Goal: Information Seeking & Learning: Compare options

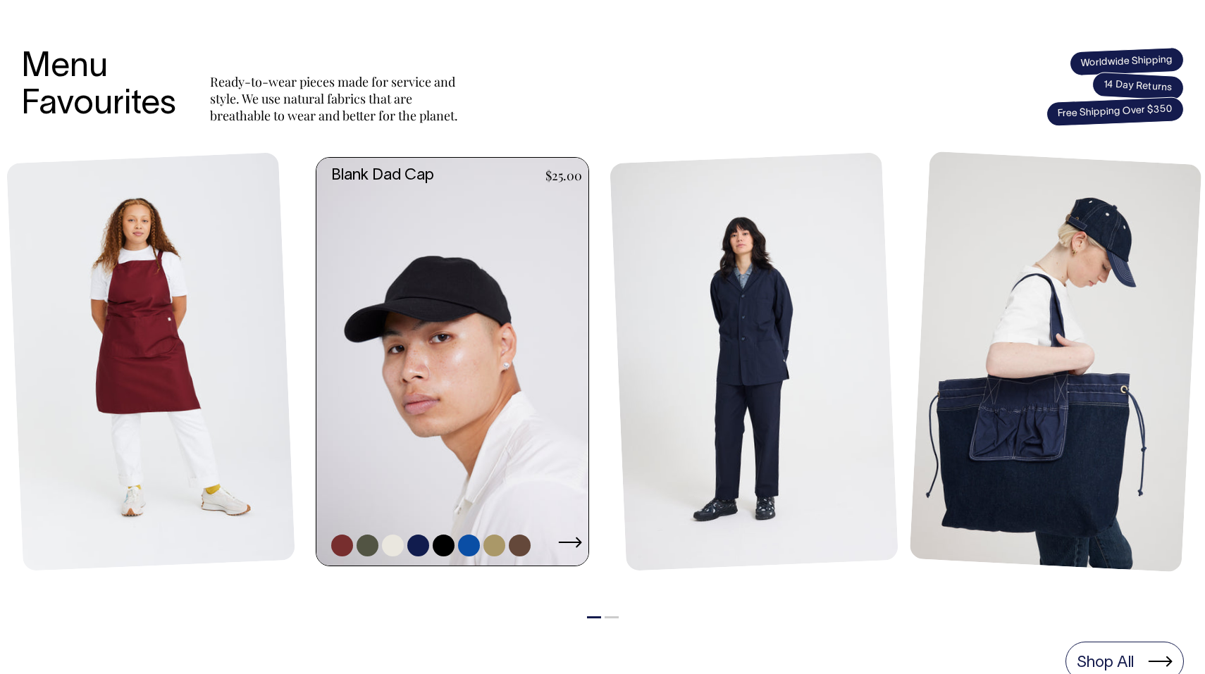
scroll to position [555, 0]
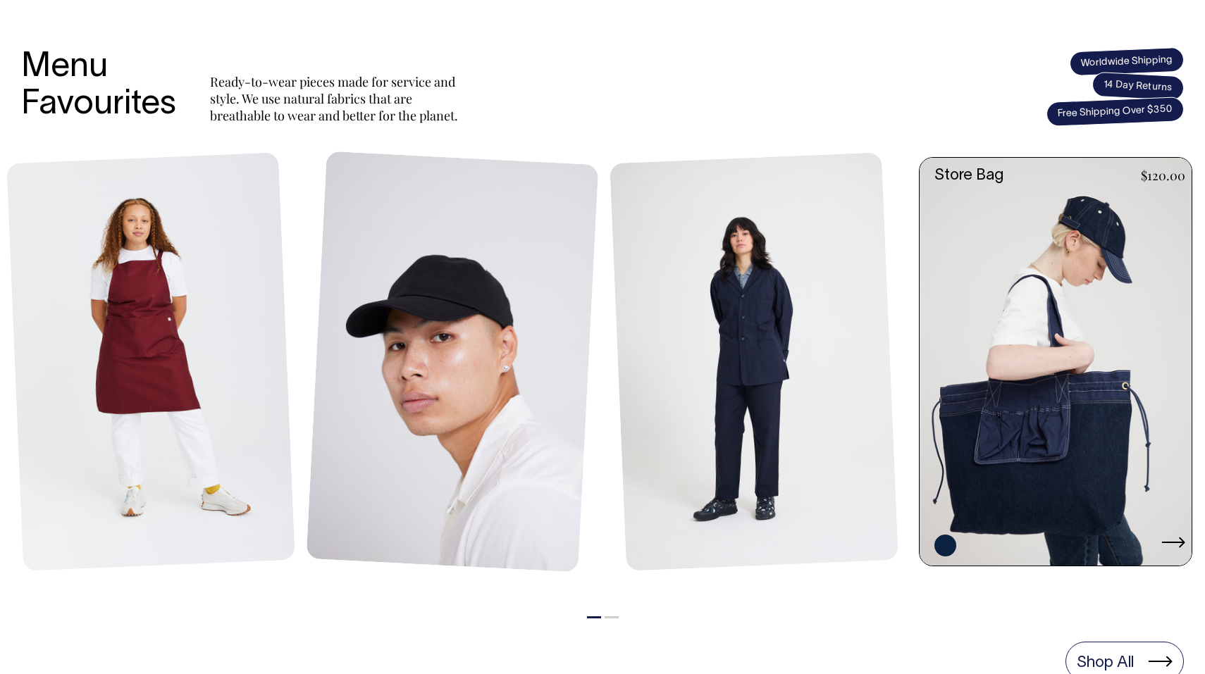
click at [1072, 339] on link at bounding box center [1060, 362] width 280 height 408
click at [1173, 545] on icon at bounding box center [1173, 542] width 24 height 11
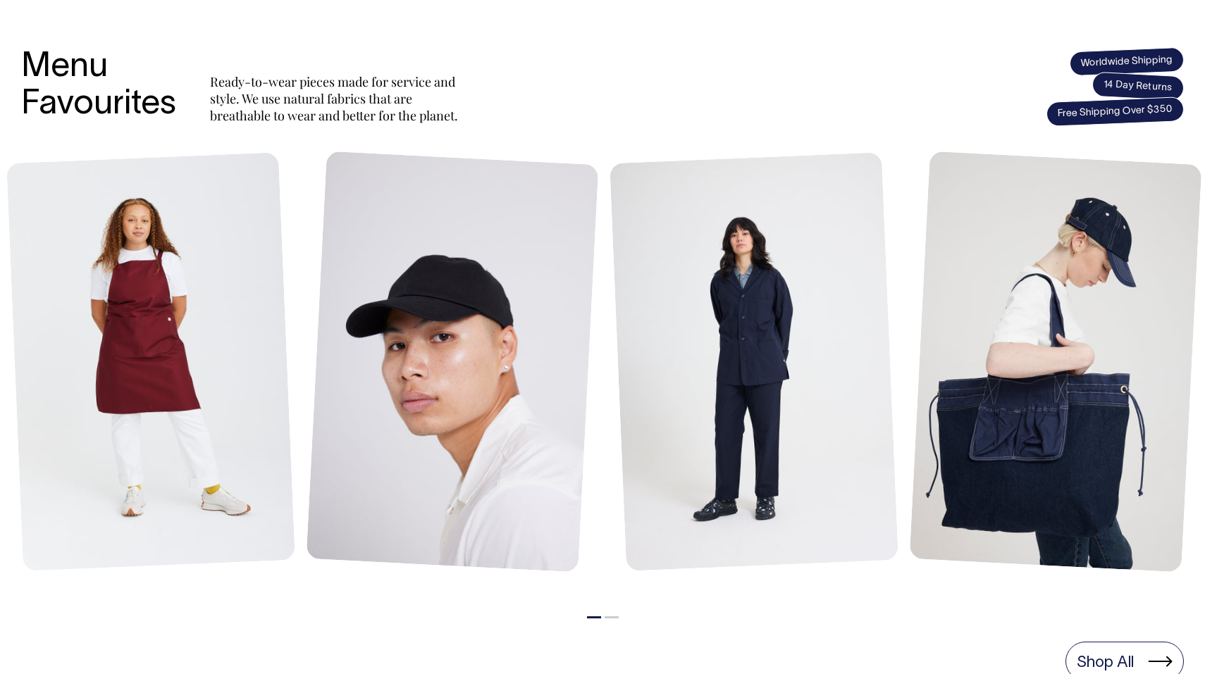
click at [611, 618] on button "2" at bounding box center [612, 618] width 14 height 2
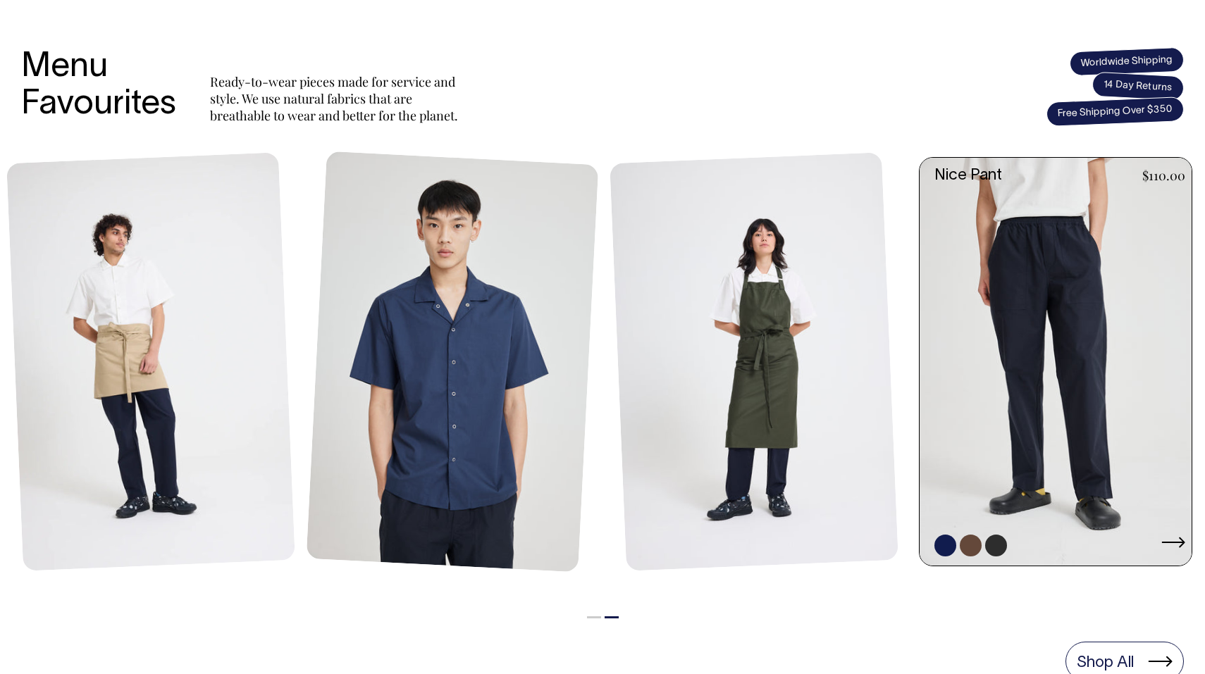
click at [1060, 352] on link at bounding box center [1060, 362] width 280 height 408
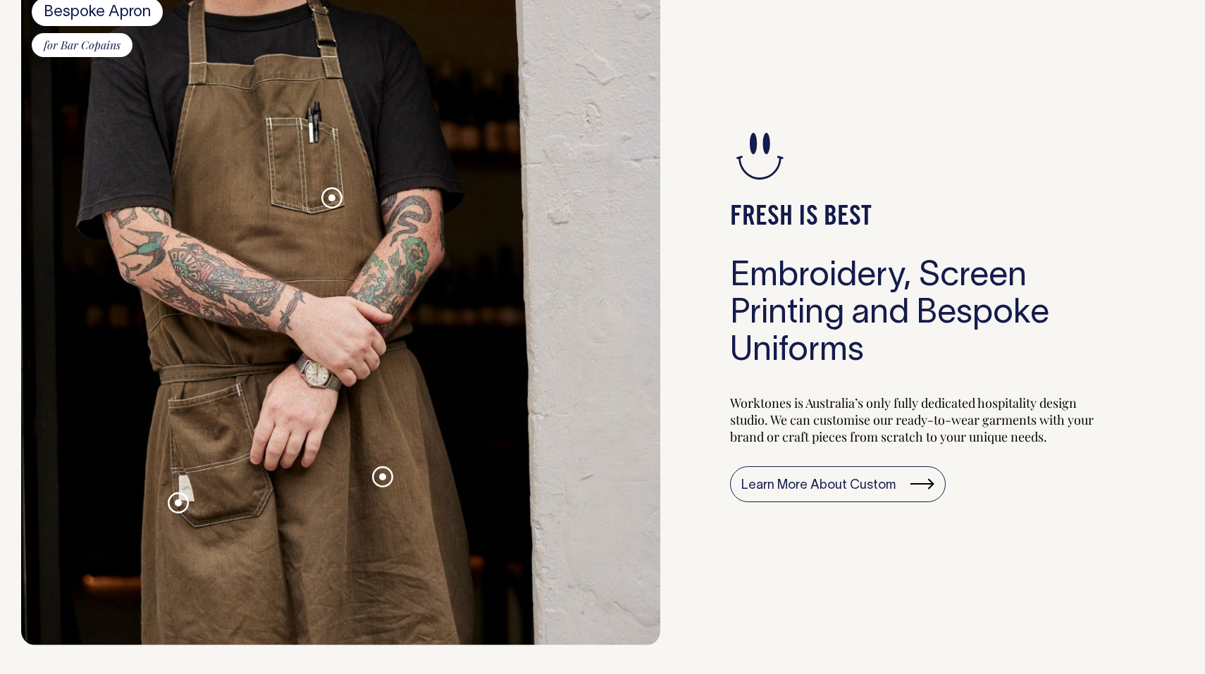
scroll to position [1359, 0]
click at [179, 504] on span at bounding box center [178, 503] width 7 height 7
click at [686, 568] on div "FRESH IS BEST Embroidery, Screen Printing and Bespoke Uniforms Worktones is Aus…" at bounding box center [923, 314] width 524 height 663
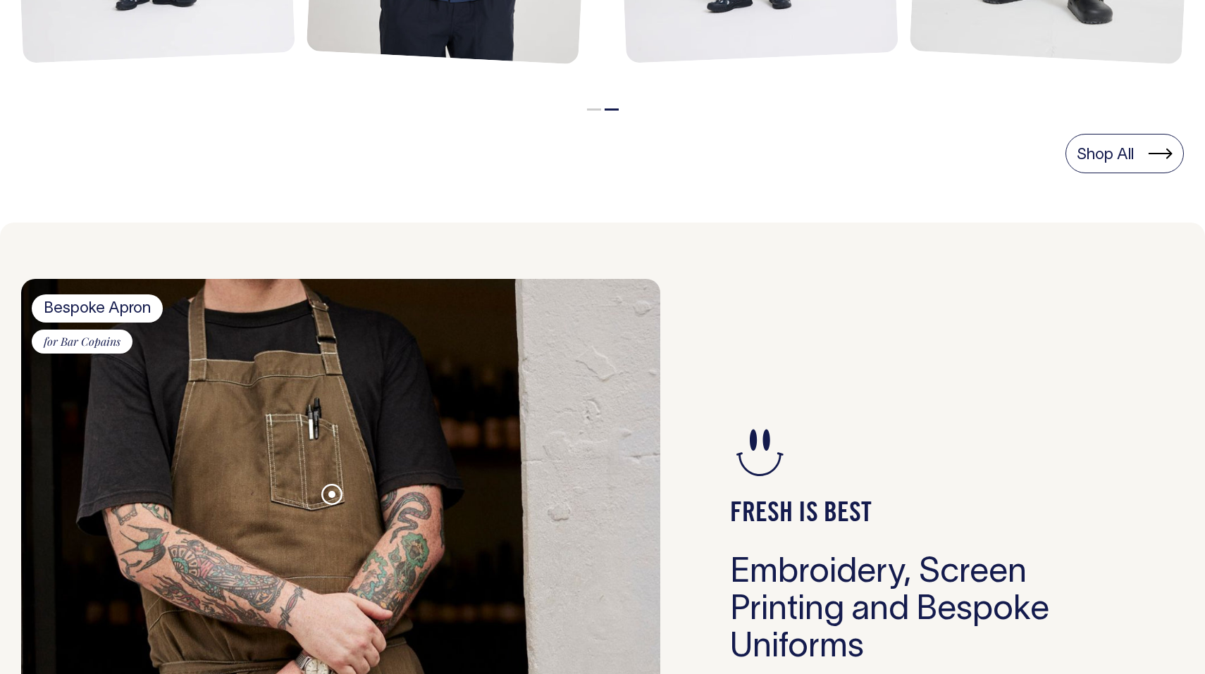
scroll to position [1063, 0]
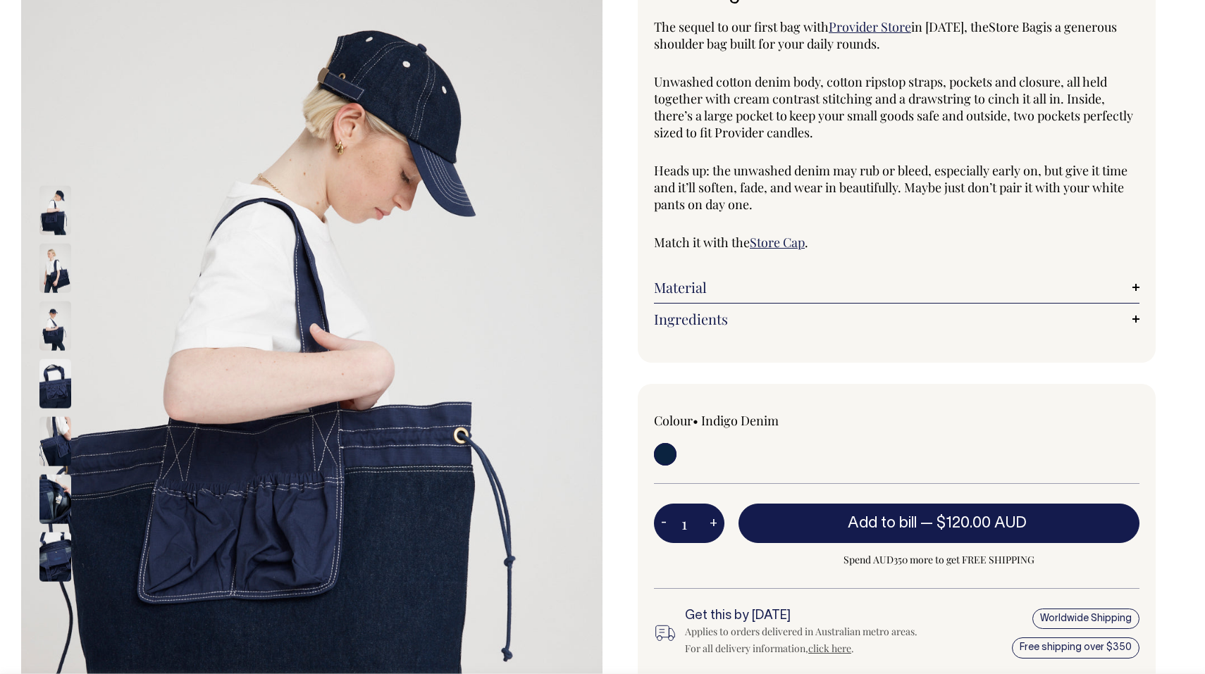
scroll to position [126, 0]
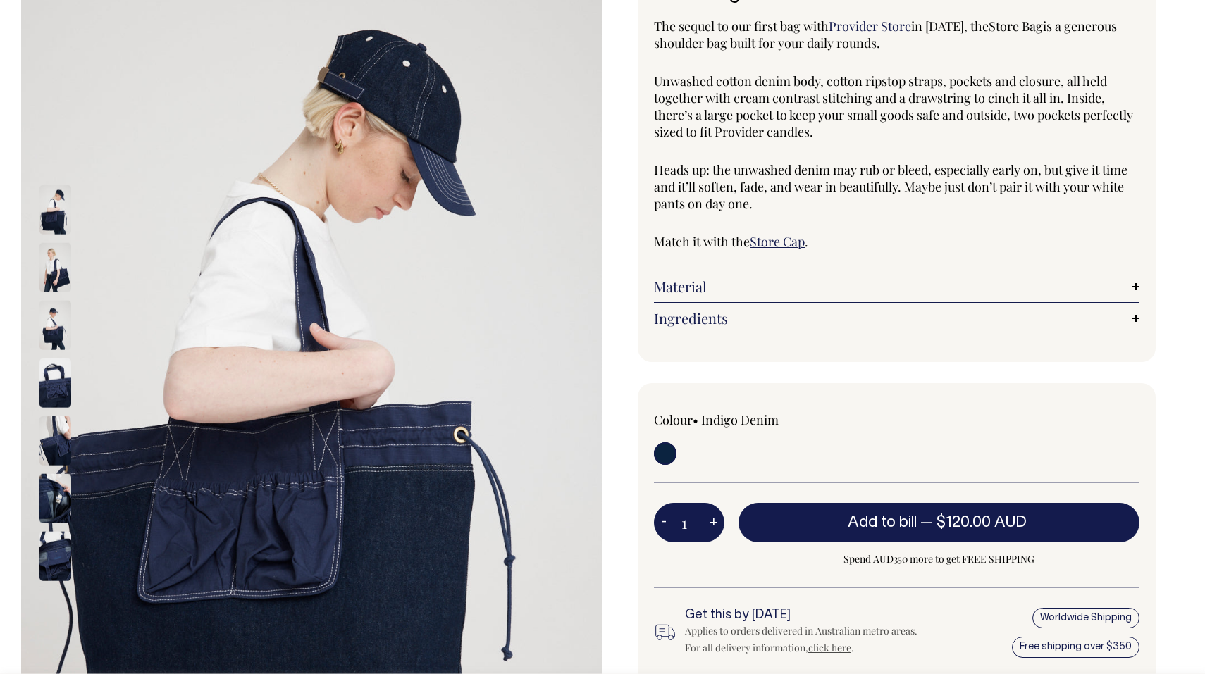
click at [53, 266] on img at bounding box center [55, 267] width 32 height 49
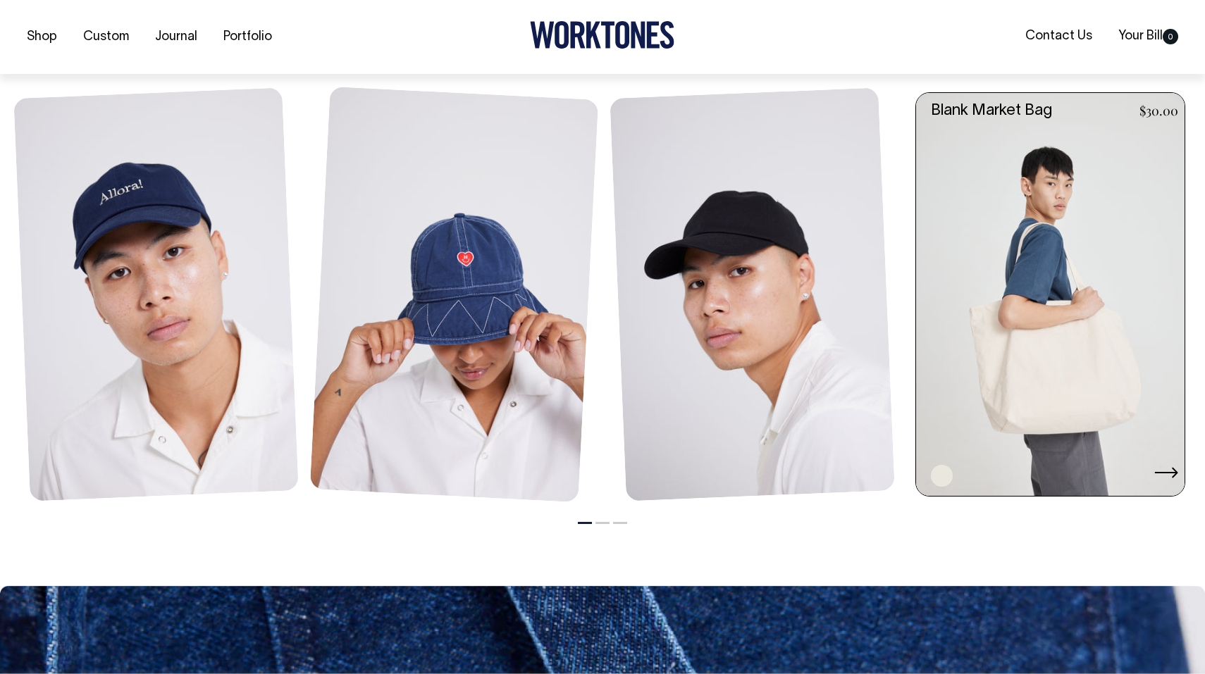
scroll to position [1051, 0]
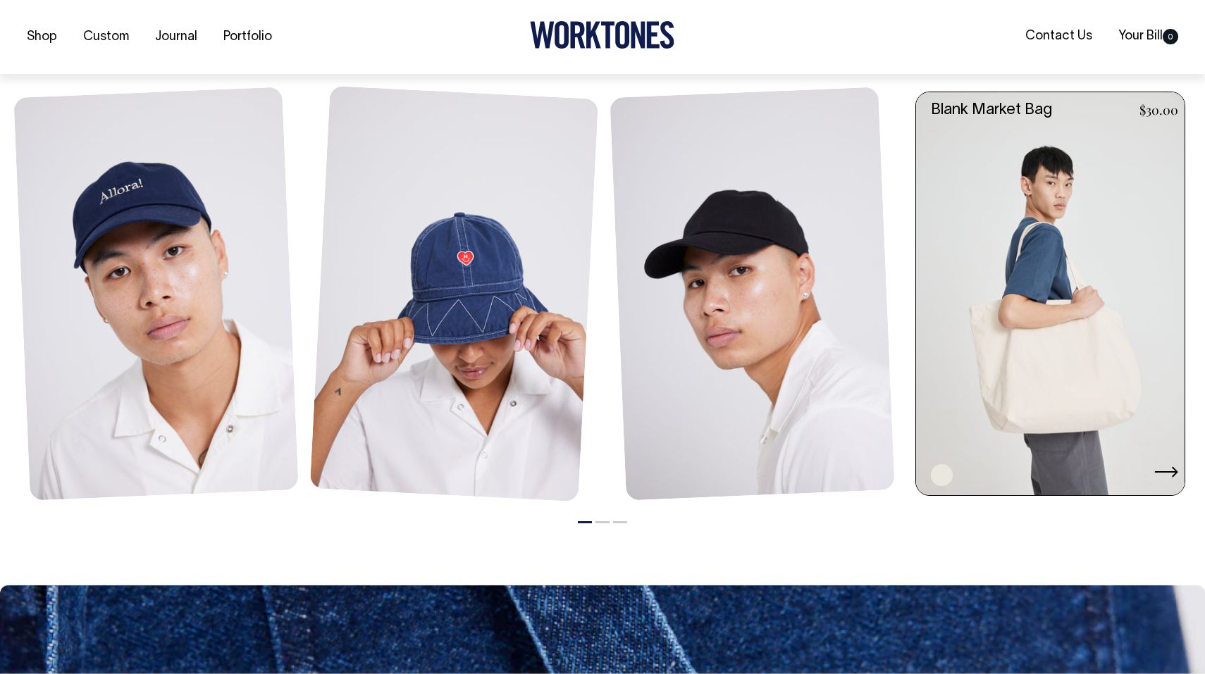
click at [1170, 467] on icon at bounding box center [1166, 471] width 24 height 11
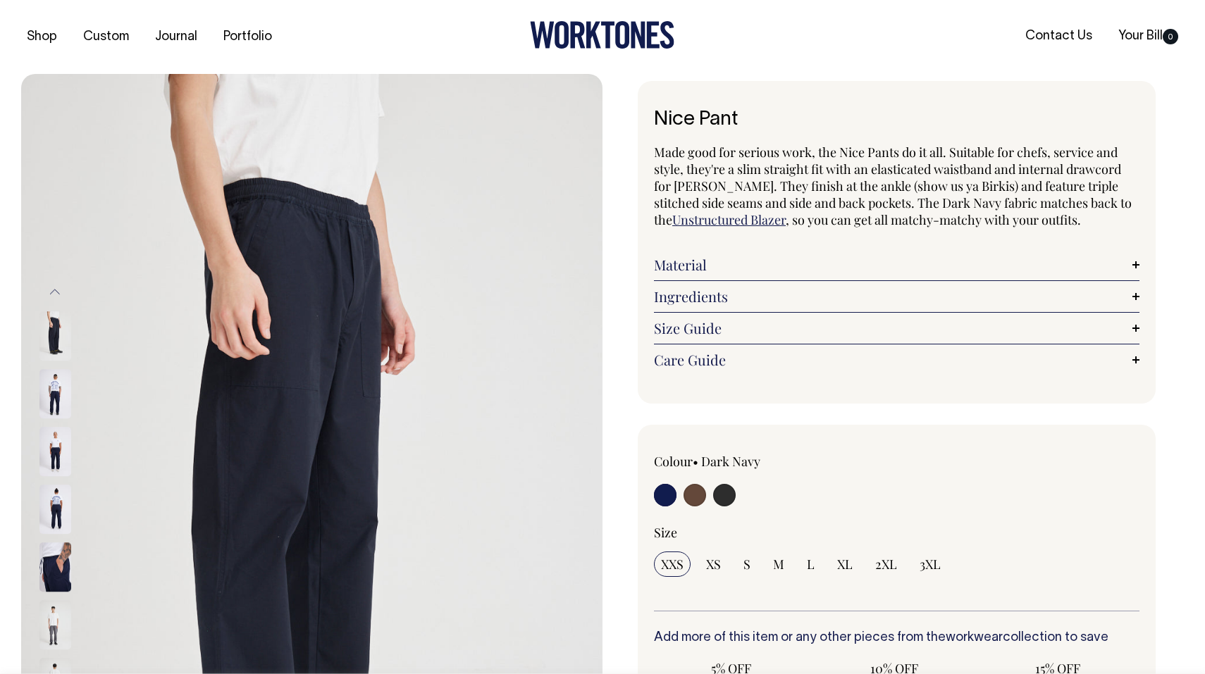
click at [748, 263] on link "Material" at bounding box center [896, 264] width 485 height 17
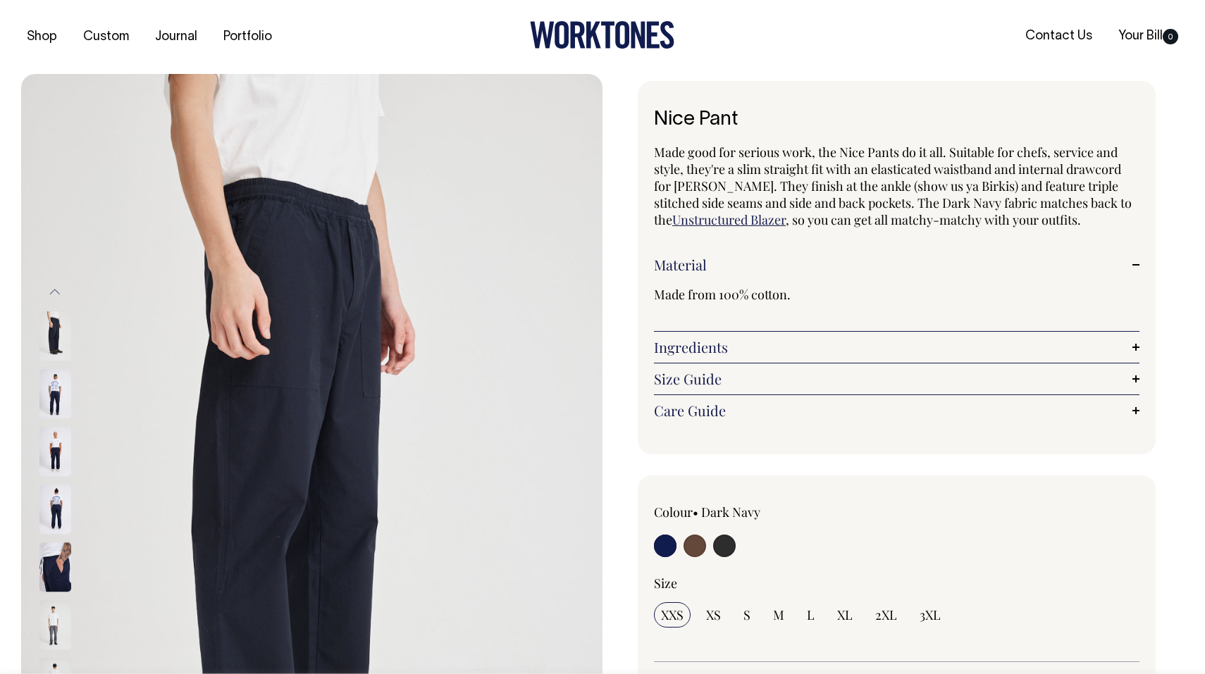
click at [748, 263] on link "Material" at bounding box center [896, 264] width 485 height 17
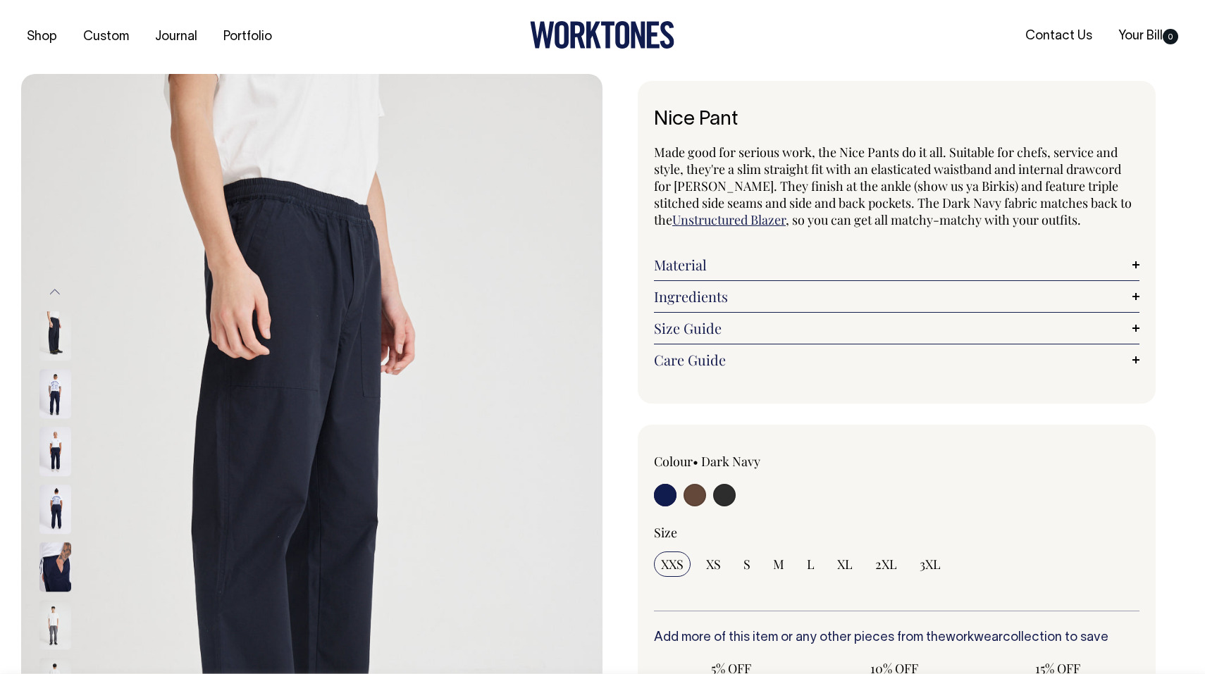
click at [708, 223] on link "Unstructured Blazer" at bounding box center [728, 219] width 113 height 17
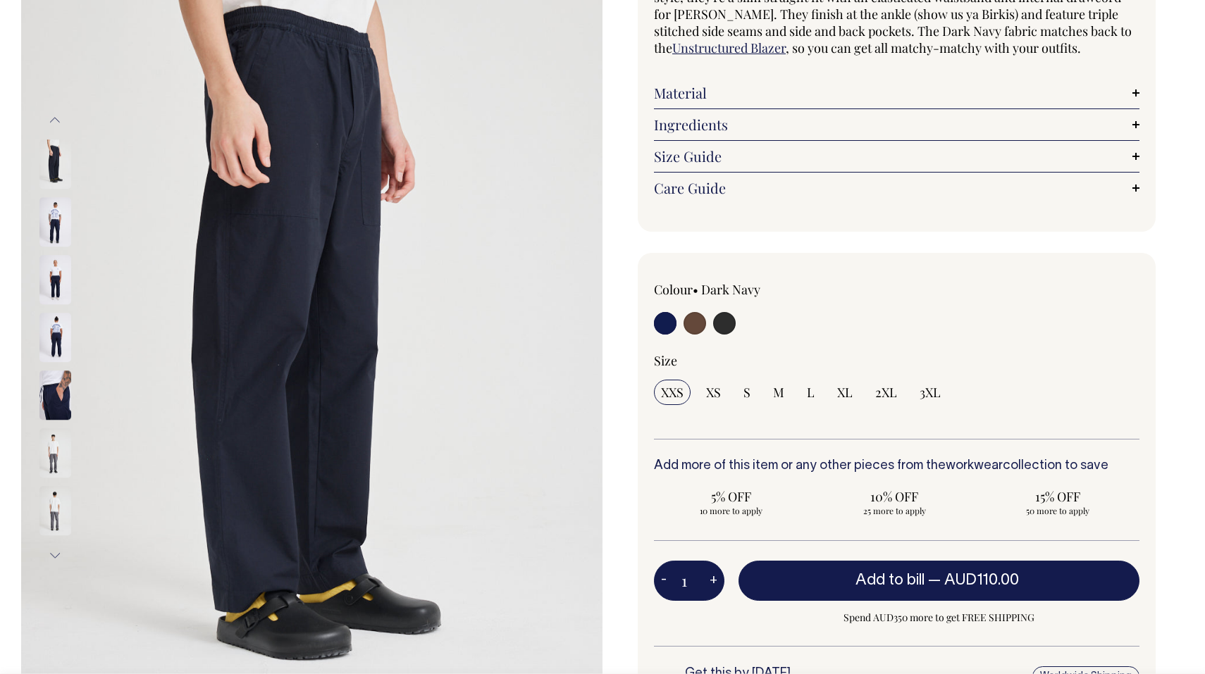
scroll to position [172, 0]
click at [840, 392] on span "XL" at bounding box center [845, 392] width 16 height 17
click at [840, 392] on input "XL" at bounding box center [845, 392] width 30 height 25
radio input "true"
select select "XL"
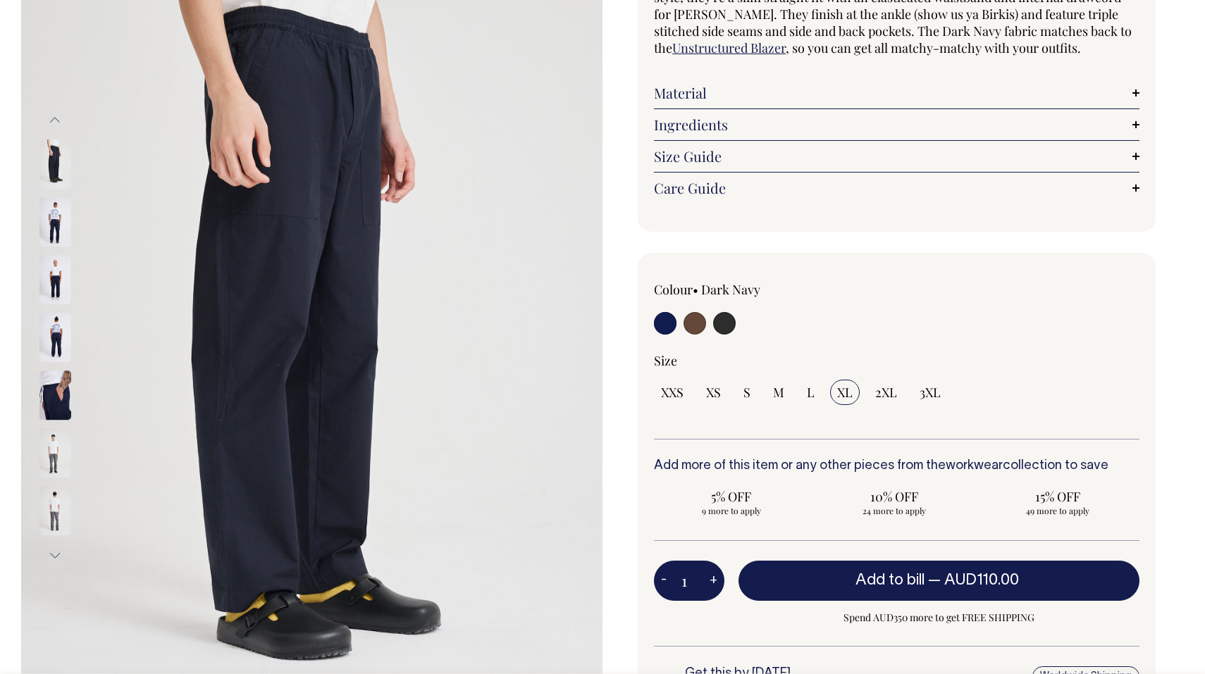
click at [696, 322] on input "radio" at bounding box center [695, 323] width 23 height 23
radio input "true"
radio input "false"
select select "Chocolate"
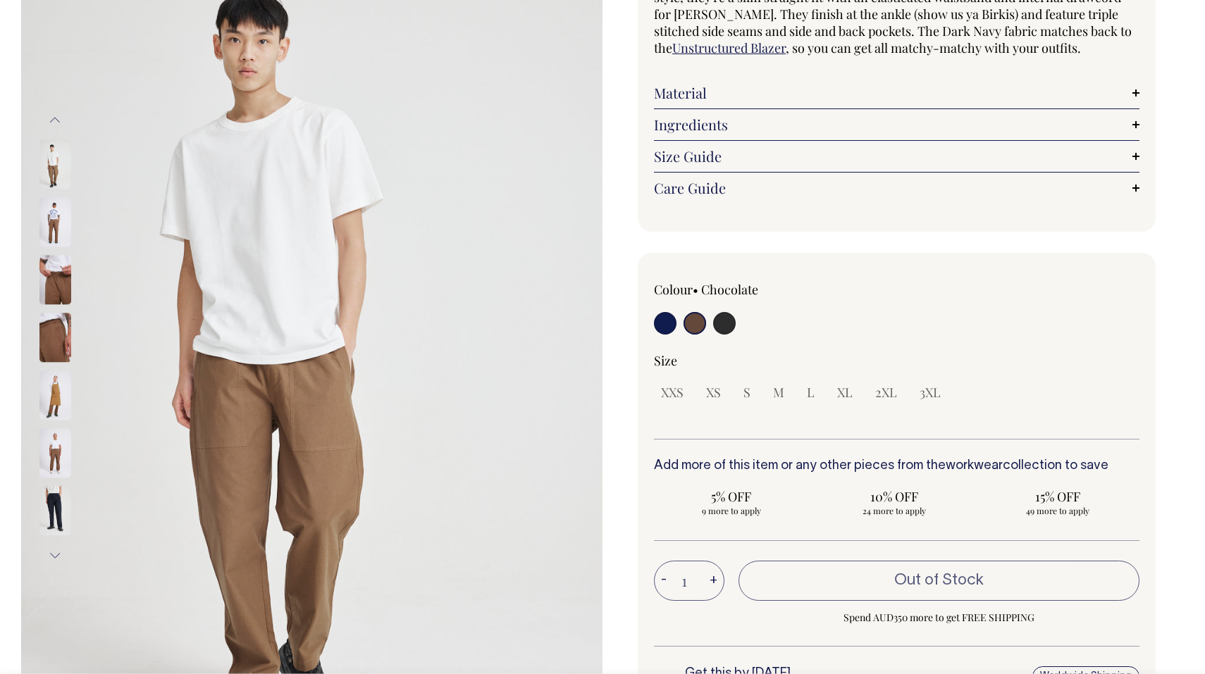
click at [59, 223] on img at bounding box center [55, 222] width 32 height 49
click at [47, 278] on img at bounding box center [55, 280] width 32 height 49
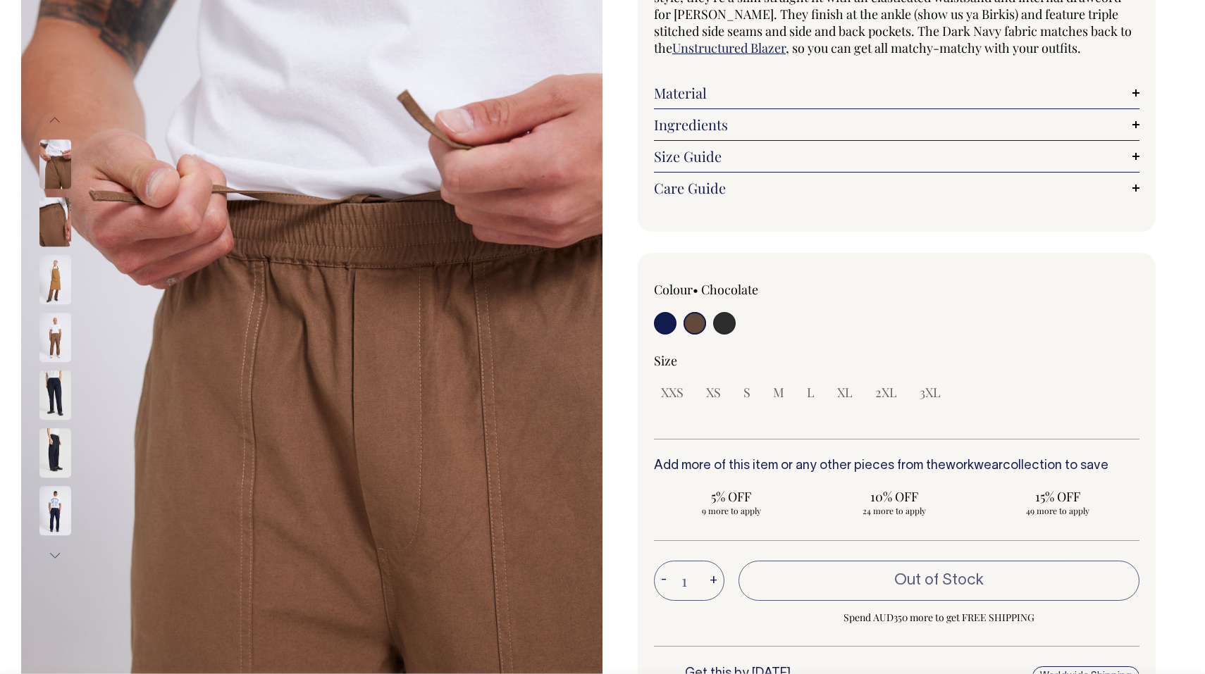
click at [56, 285] on img at bounding box center [55, 280] width 32 height 49
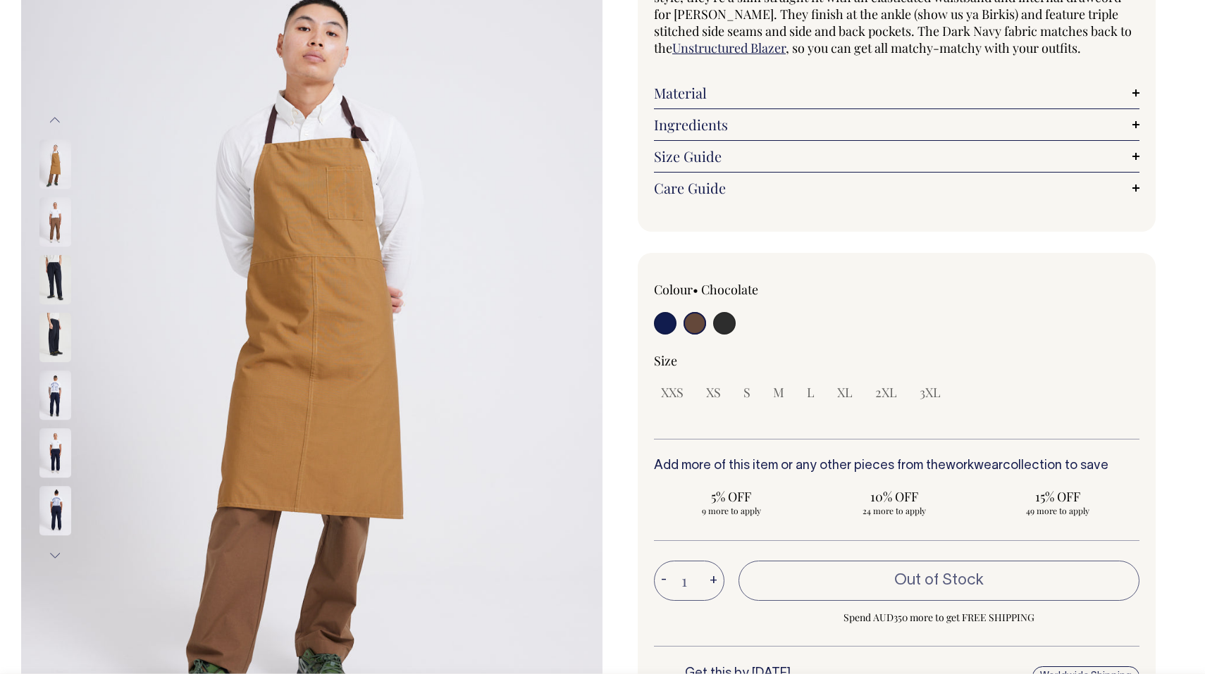
click at [58, 377] on img at bounding box center [55, 395] width 32 height 49
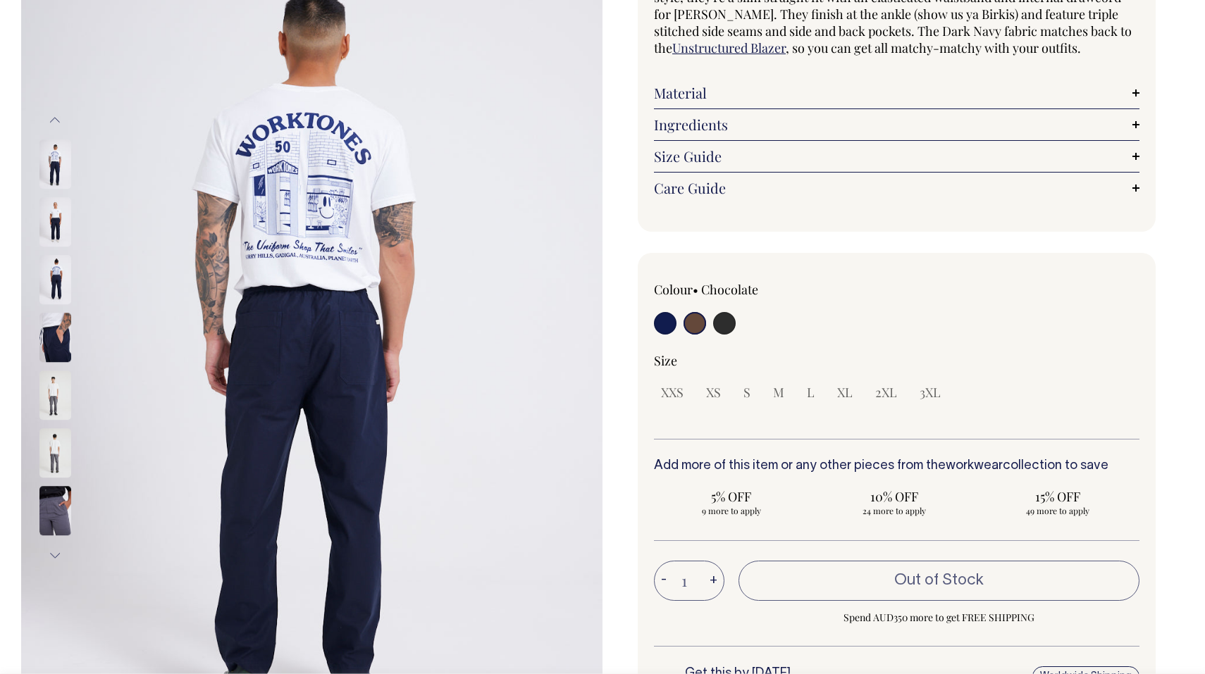
click at [328, 320] on img at bounding box center [311, 338] width 581 height 872
click at [727, 319] on input "radio" at bounding box center [724, 323] width 23 height 23
radio input "true"
select select "Charcoal"
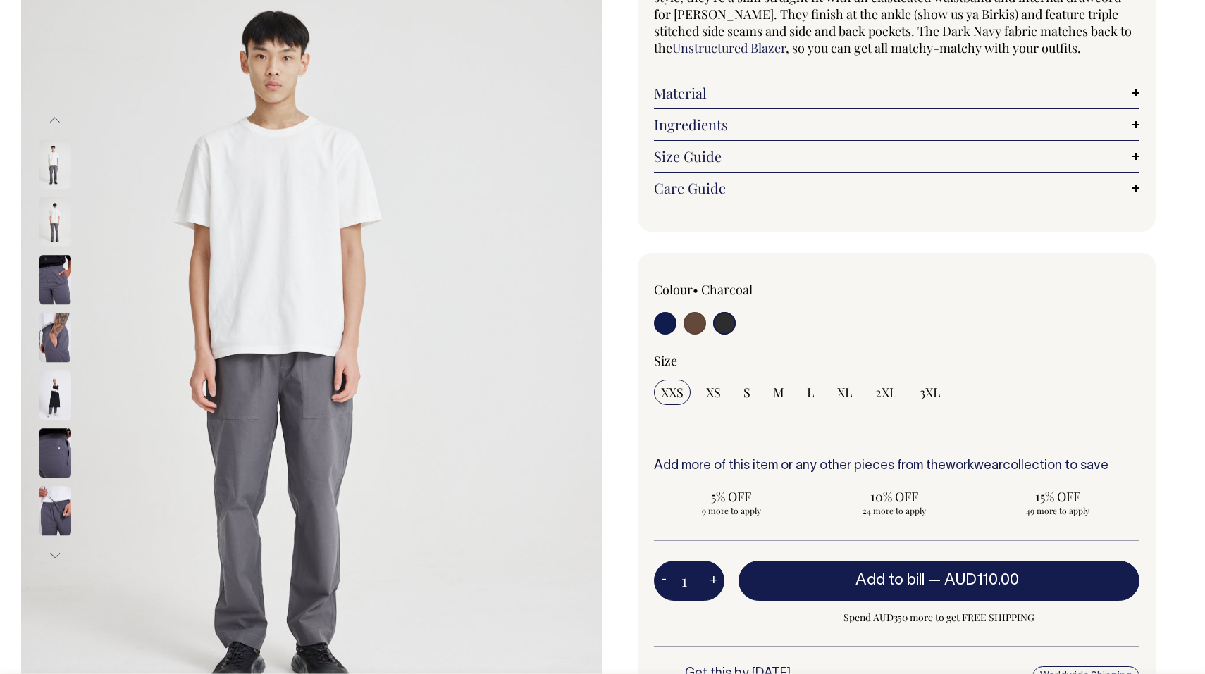
click at [54, 171] on img at bounding box center [55, 164] width 32 height 49
click at [625, 288] on div "Nice Pant Made good for serious work, the Nice Pants do it all. Suitable for ch…" at bounding box center [892, 383] width 581 height 949
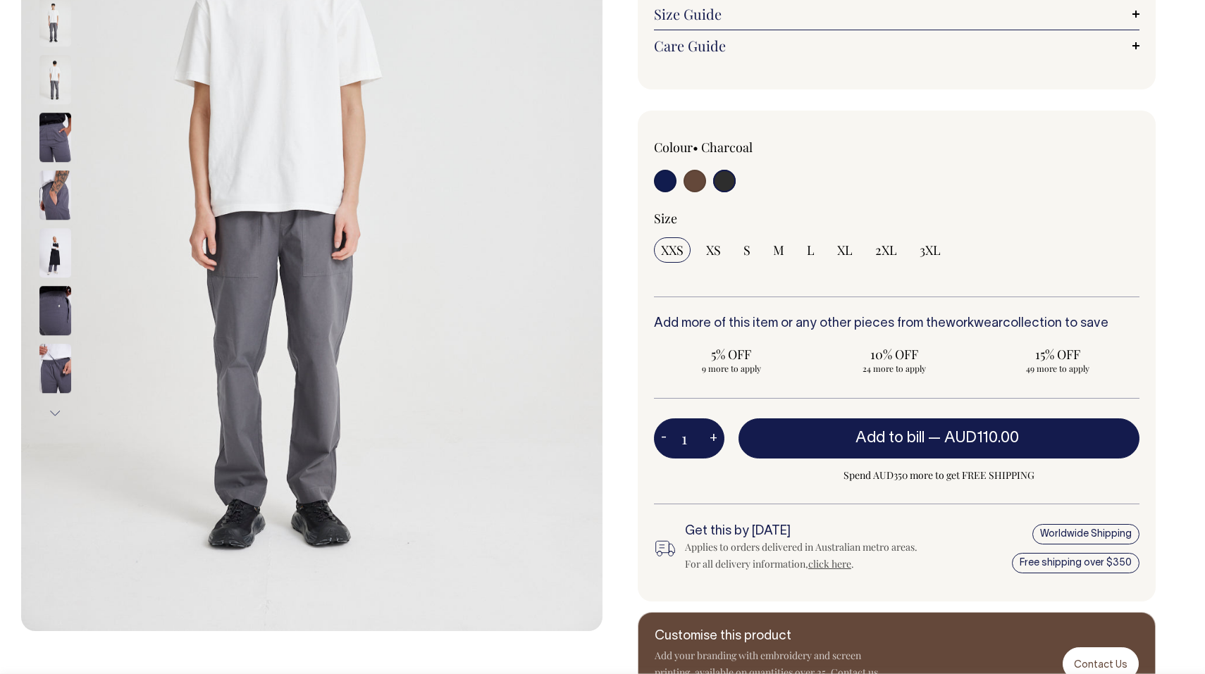
scroll to position [314, 0]
click at [53, 75] on img at bounding box center [55, 80] width 32 height 49
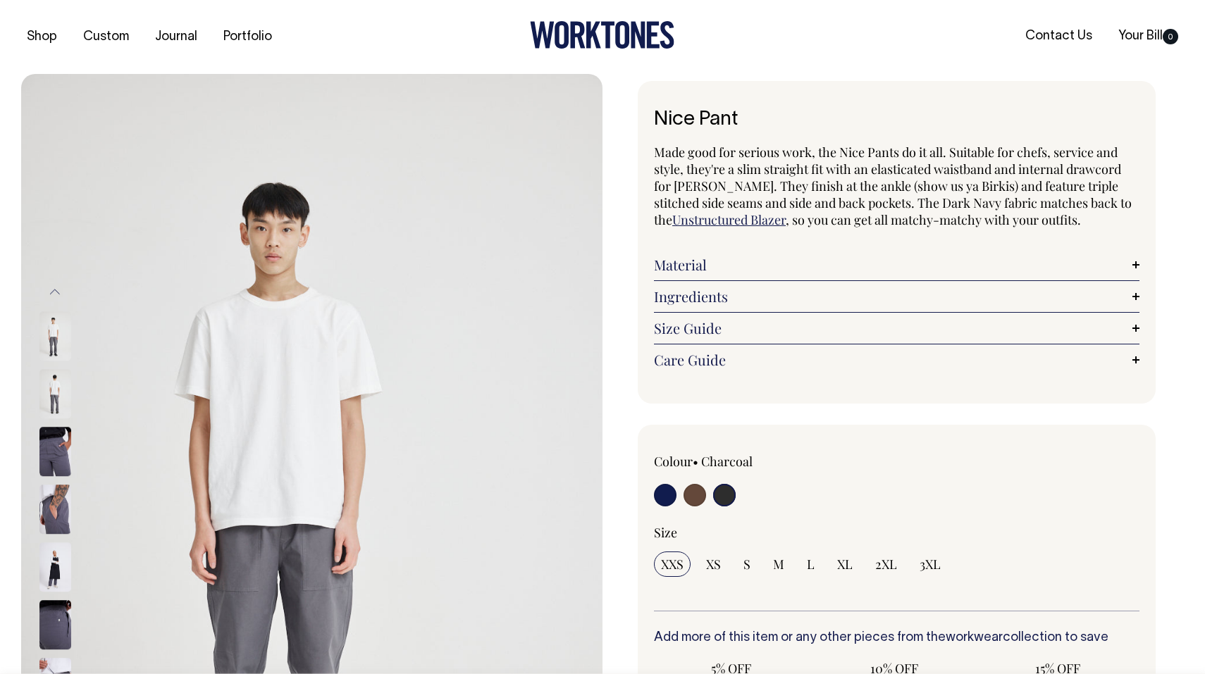
scroll to position [0, 0]
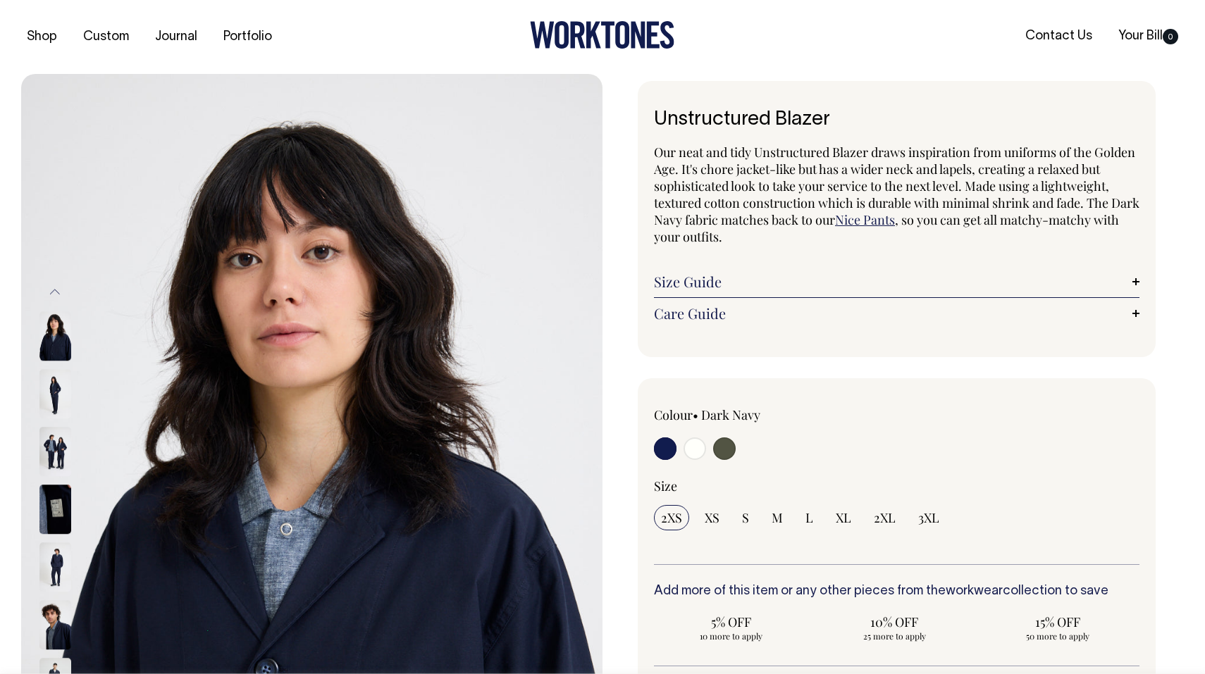
click at [50, 400] on img at bounding box center [55, 394] width 32 height 49
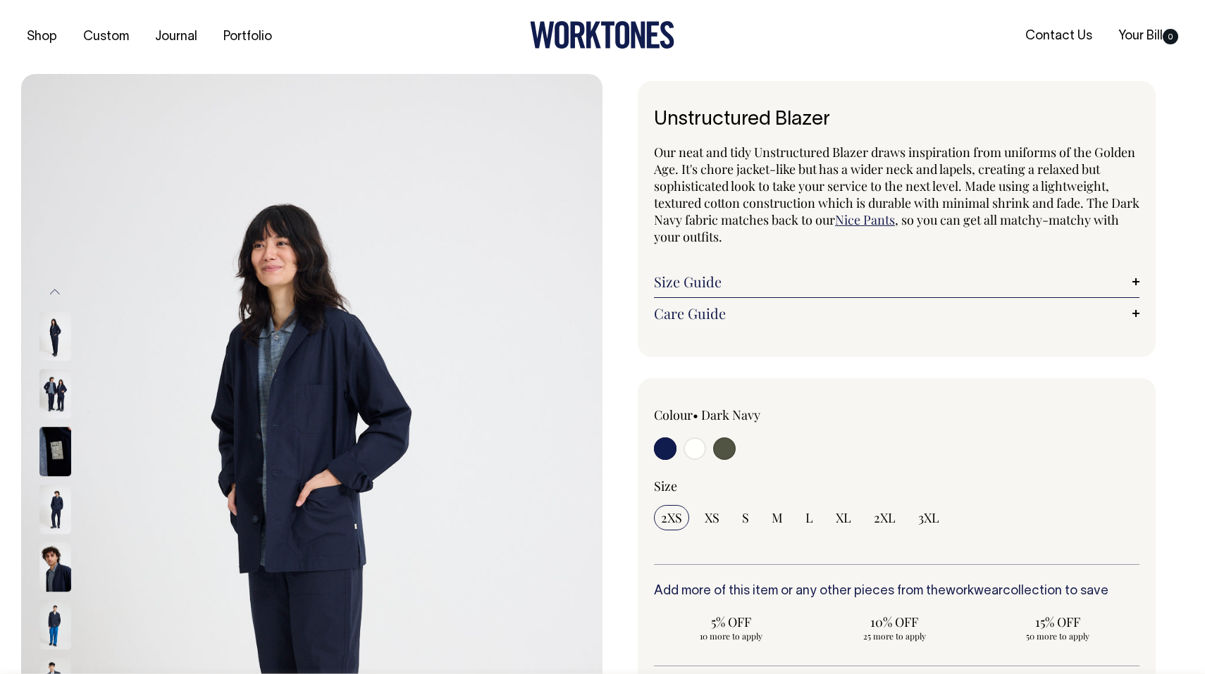
click at [52, 456] on img at bounding box center [55, 452] width 32 height 49
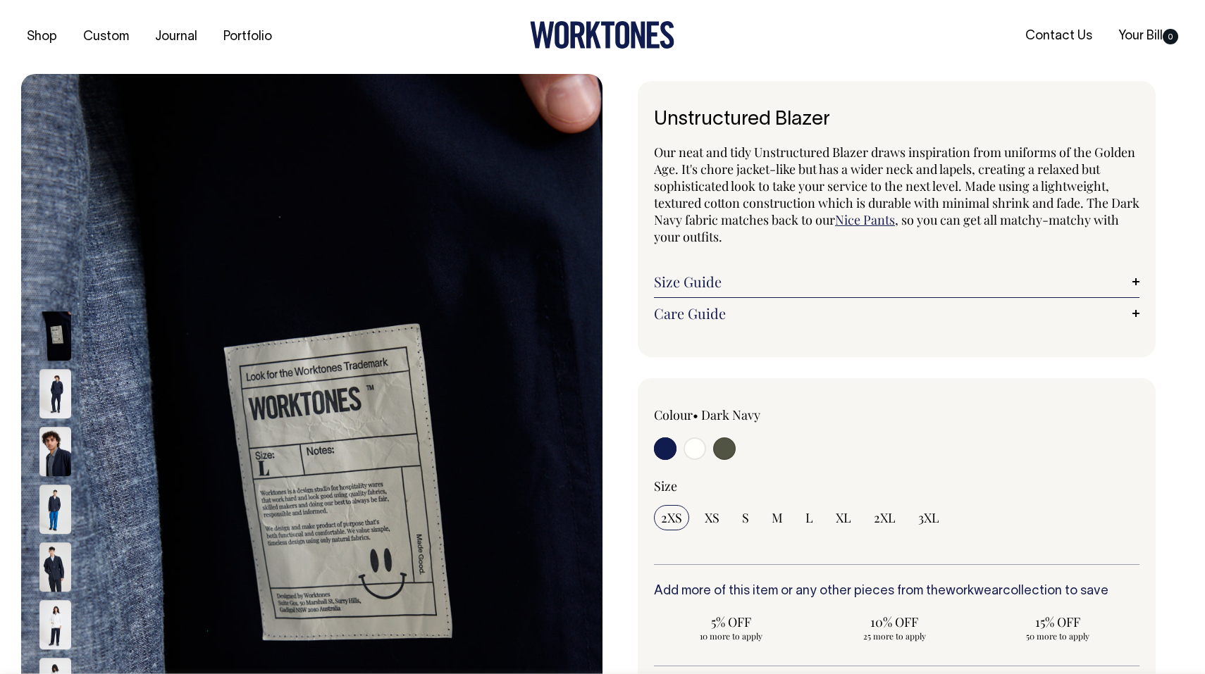
click at [56, 449] on img at bounding box center [55, 452] width 32 height 49
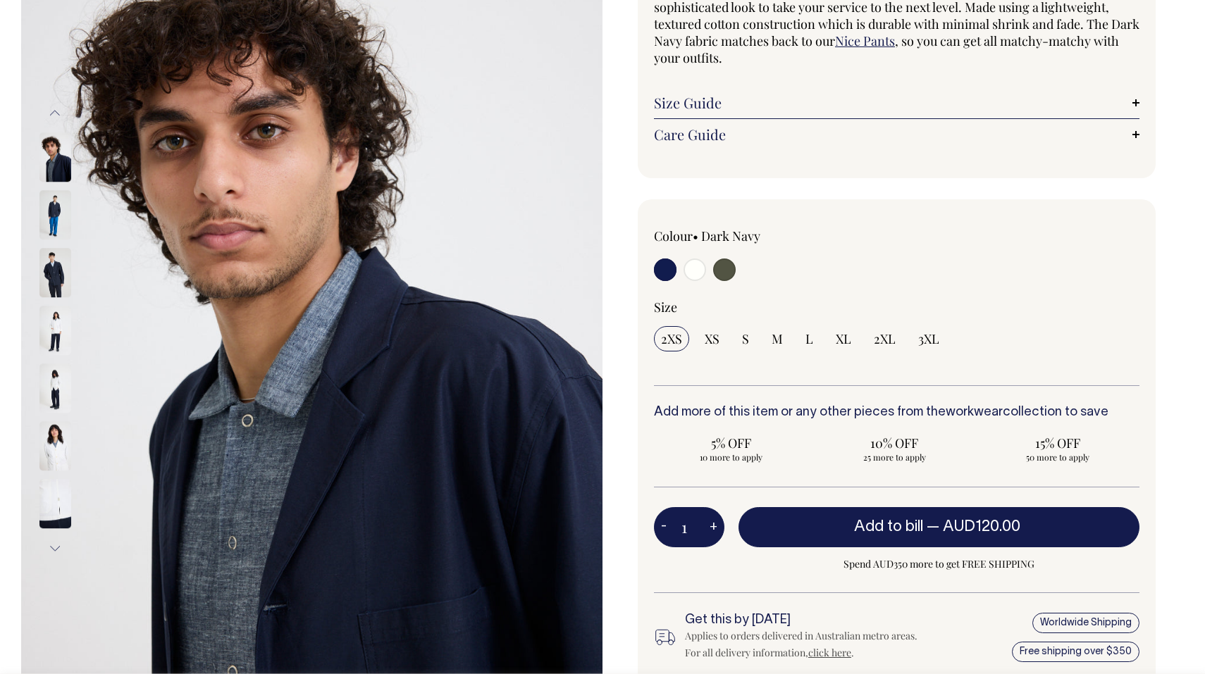
scroll to position [179, 0]
click at [722, 262] on input "radio" at bounding box center [724, 270] width 23 height 23
radio input "true"
select select "Olive"
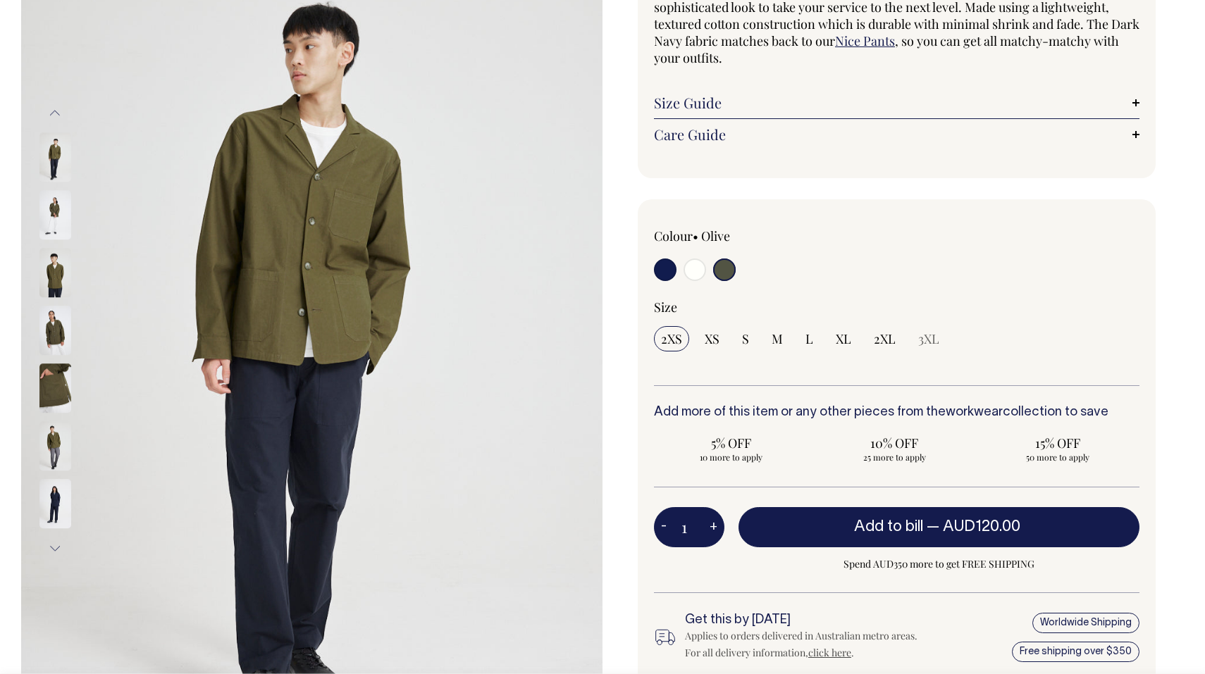
click at [696, 267] on input "radio" at bounding box center [695, 270] width 23 height 23
radio input "true"
select select "Off-White"
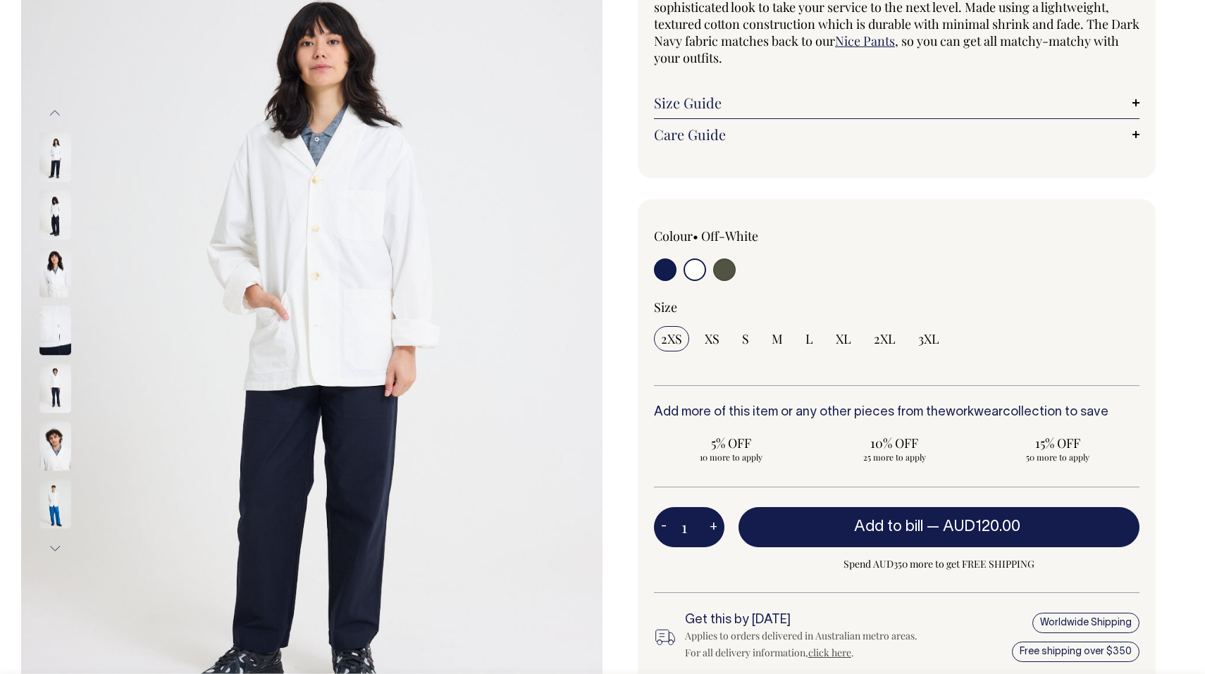
click at [667, 271] on input "radio" at bounding box center [665, 270] width 23 height 23
radio input "true"
select select "Dark Navy"
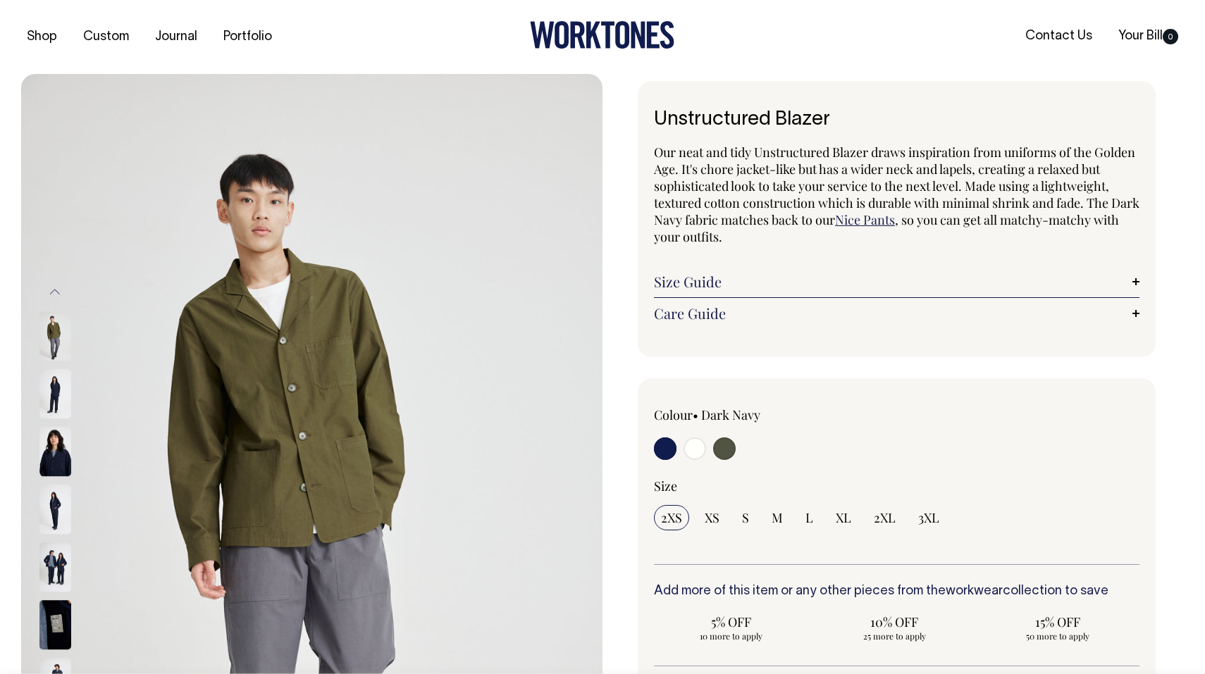
click at [669, 277] on link "Size Guide" at bounding box center [896, 281] width 485 height 17
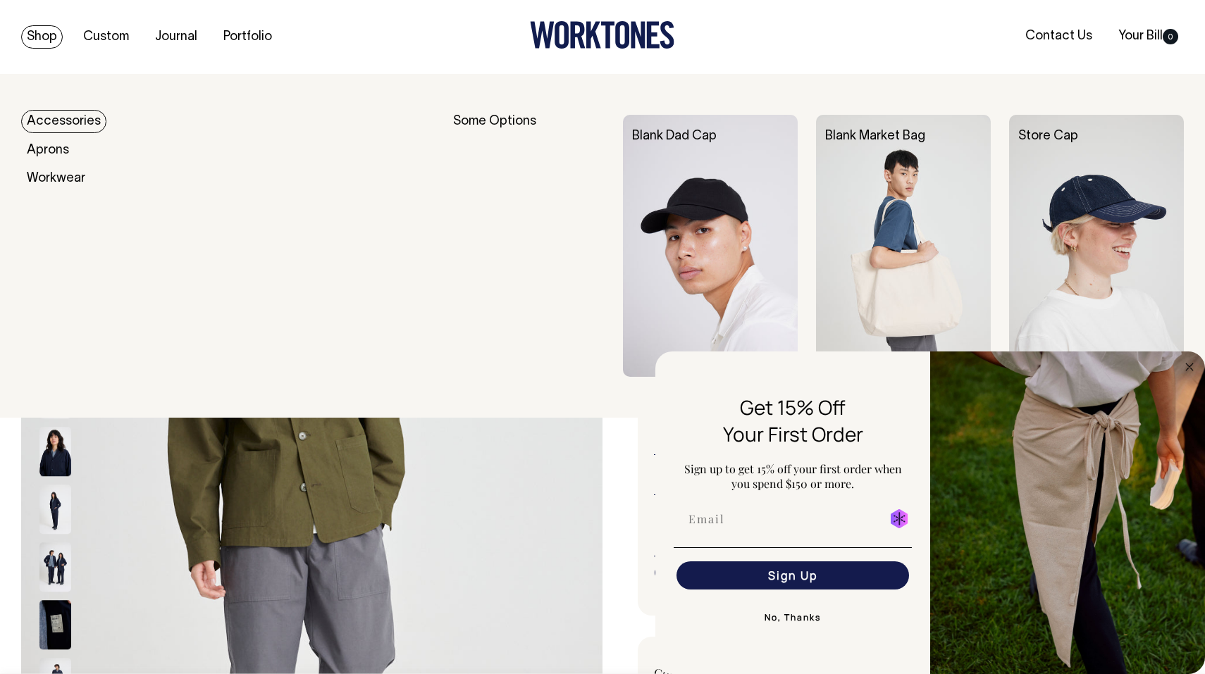
click at [49, 33] on link "Shop" at bounding box center [42, 36] width 42 height 23
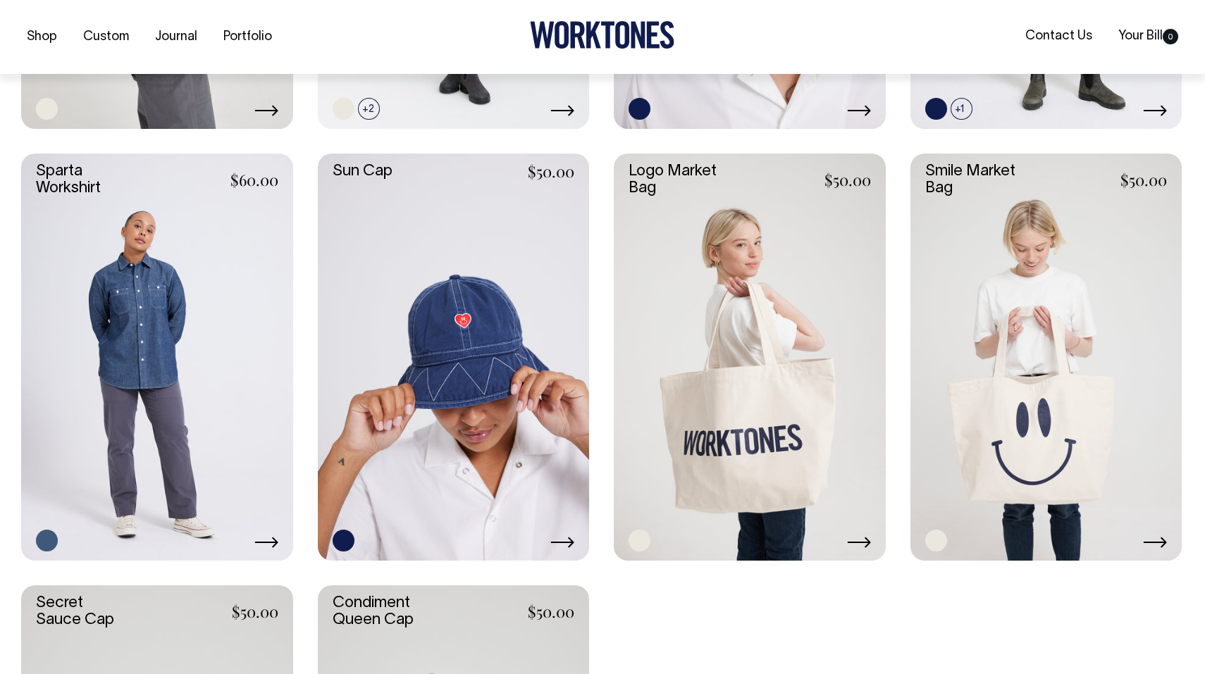
scroll to position [2424, 0]
click at [68, 175] on link at bounding box center [157, 356] width 272 height 407
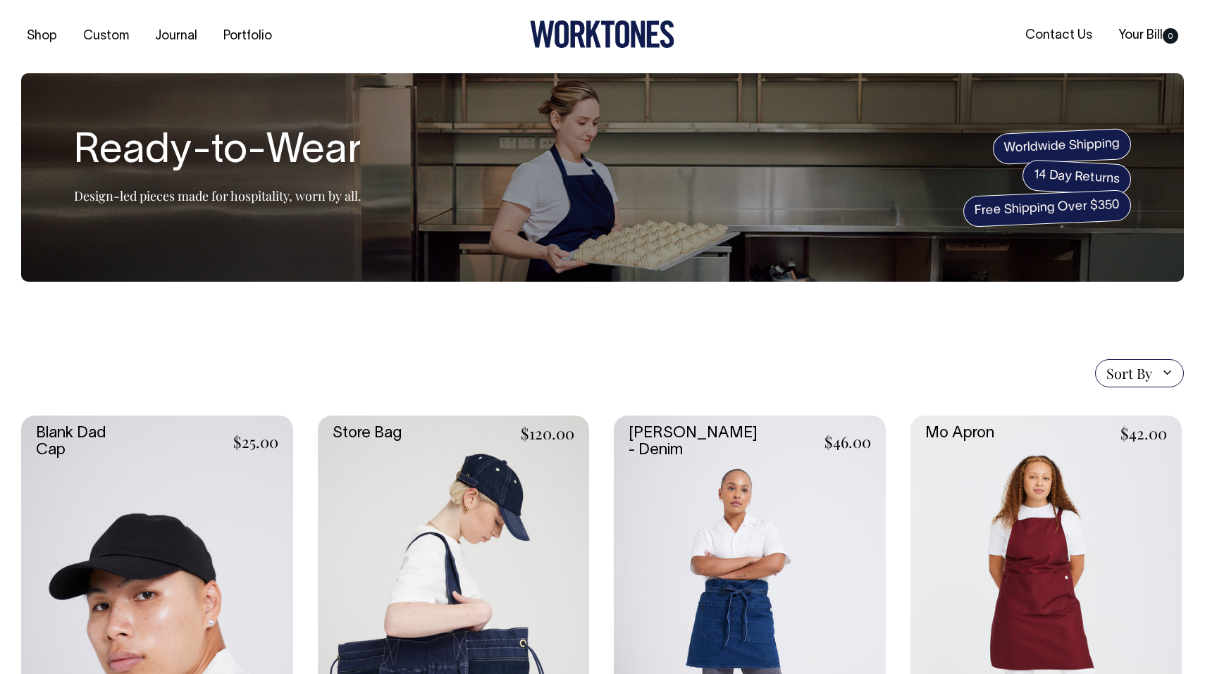
scroll to position [0, 0]
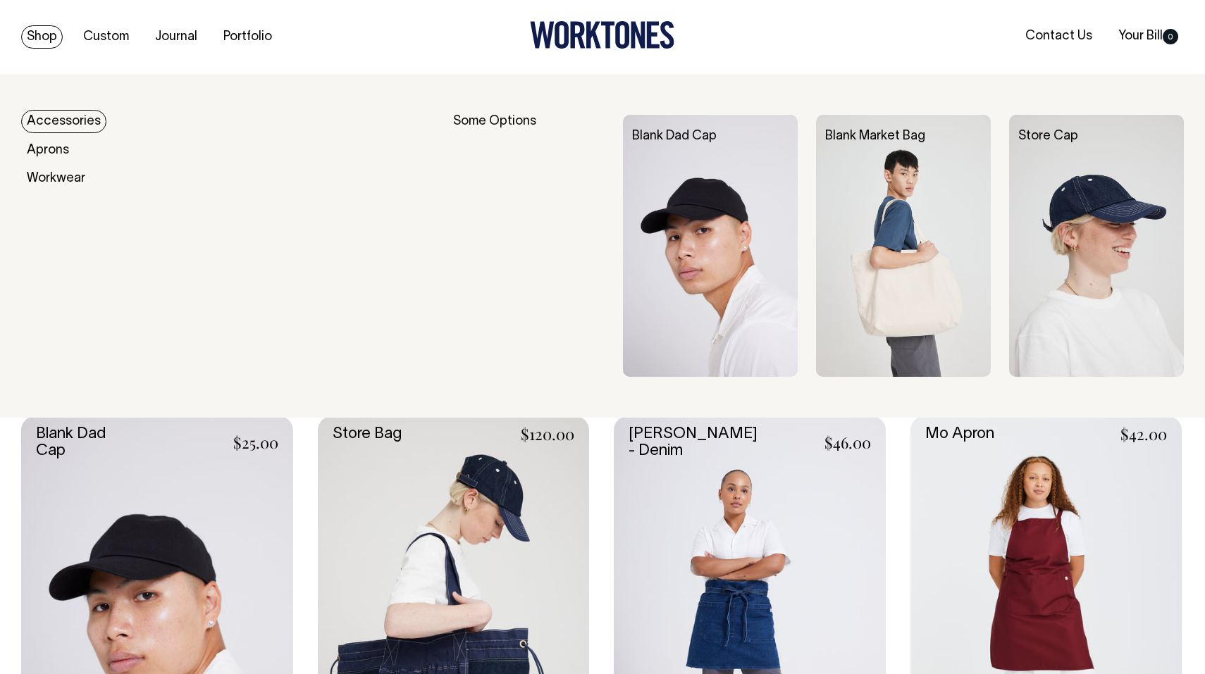
click at [51, 40] on link "Shop" at bounding box center [42, 36] width 42 height 23
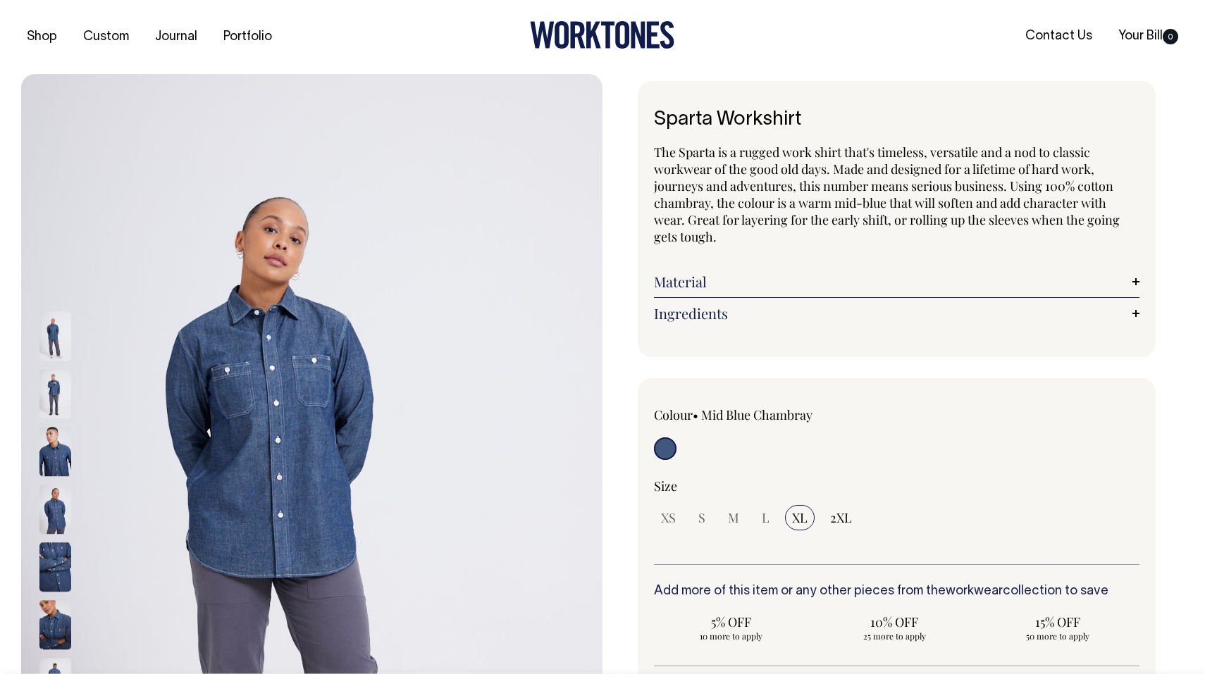
click at [722, 285] on link "Material" at bounding box center [896, 281] width 485 height 17
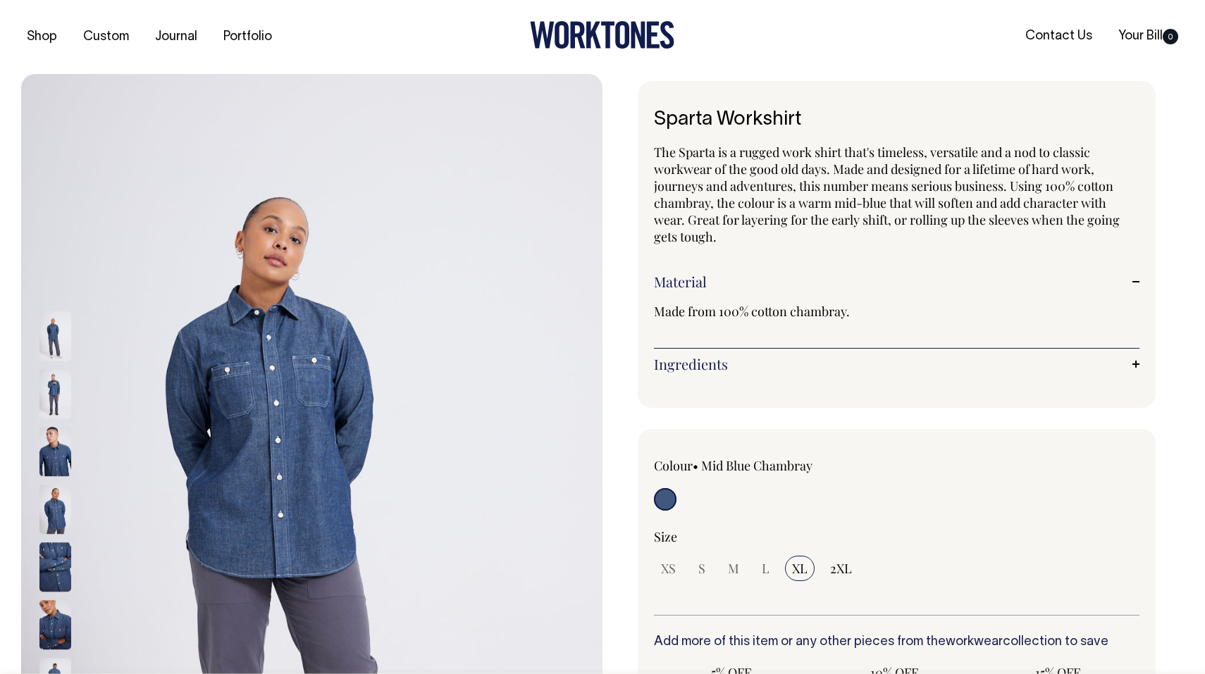
click at [722, 285] on link "Material" at bounding box center [896, 281] width 485 height 17
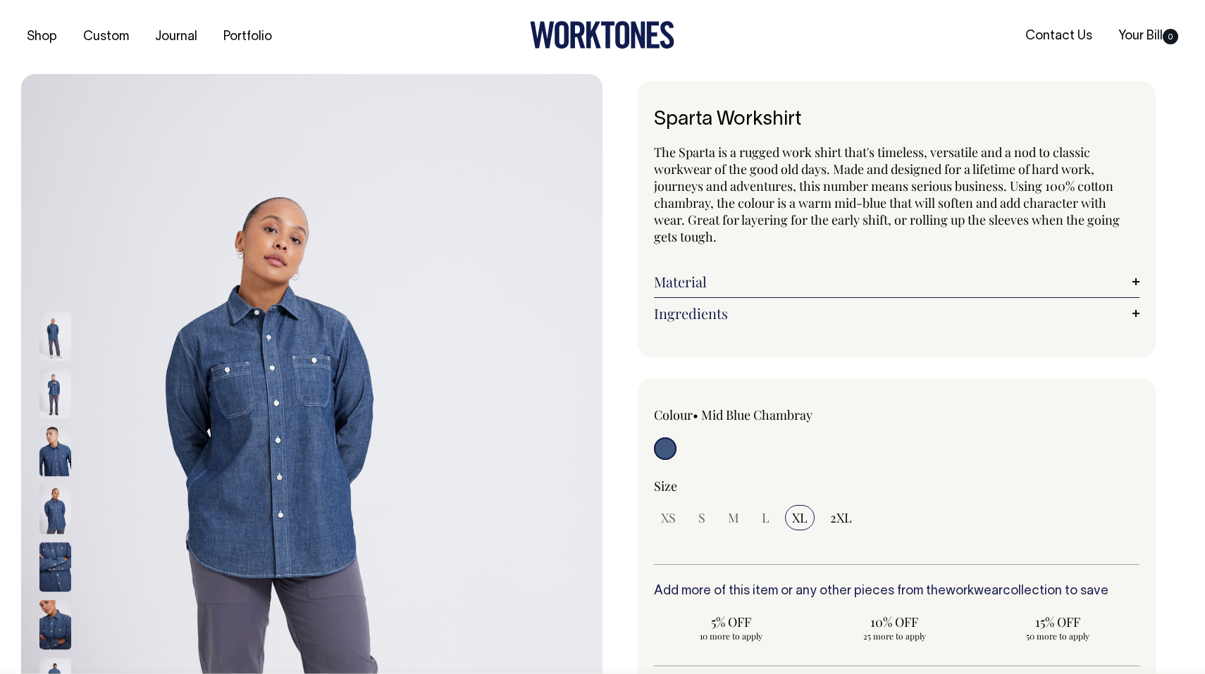
click at [723, 311] on link "Ingredients" at bounding box center [896, 313] width 485 height 17
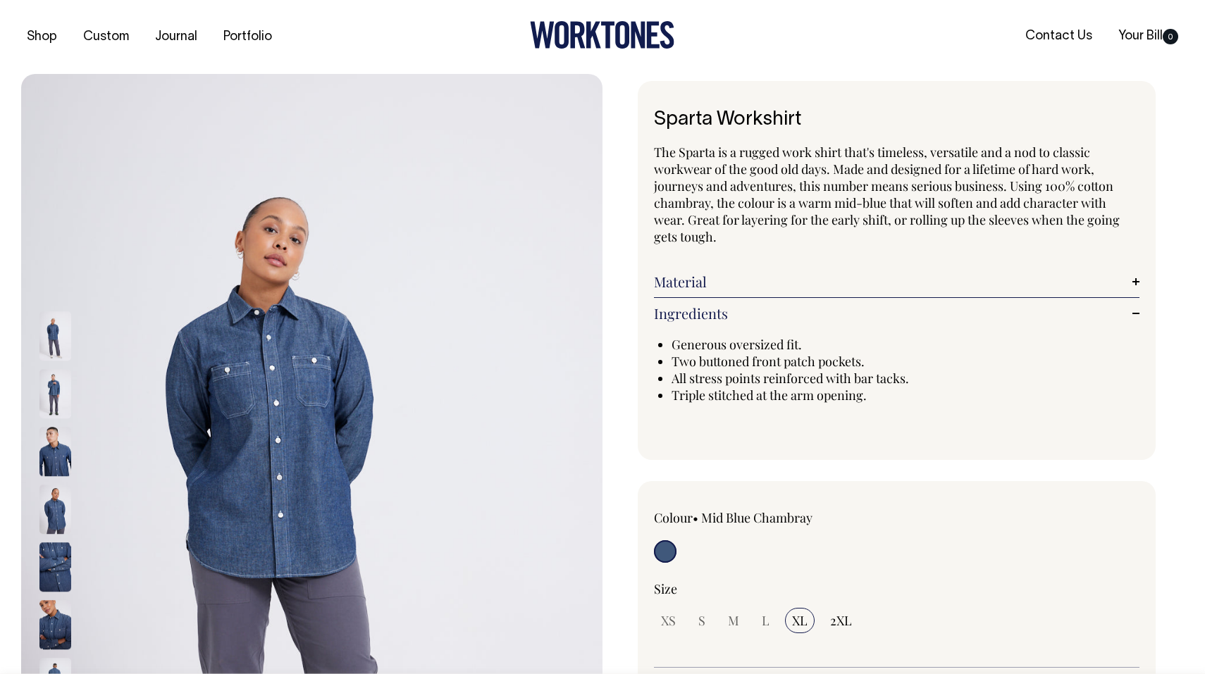
click at [723, 311] on link "Ingredients" at bounding box center [896, 313] width 485 height 17
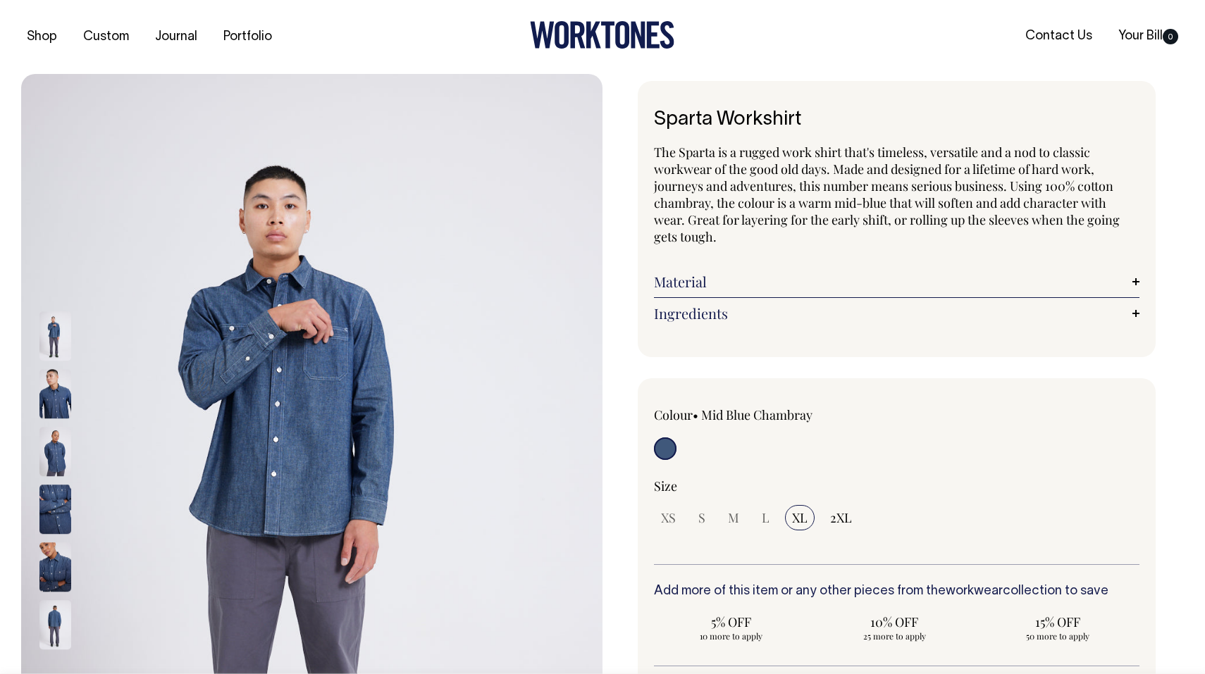
click at [60, 395] on img at bounding box center [55, 394] width 32 height 49
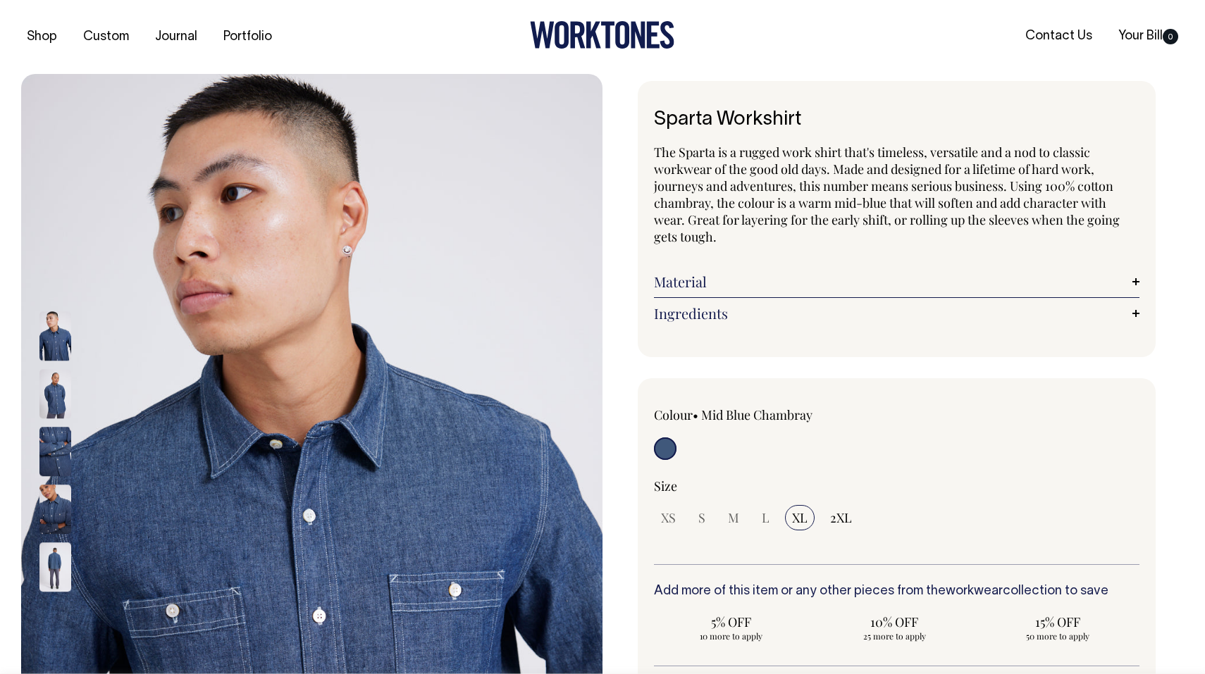
click at [291, 372] on img at bounding box center [311, 510] width 581 height 872
click at [55, 330] on img at bounding box center [55, 336] width 32 height 49
click at [48, 435] on img at bounding box center [55, 452] width 32 height 49
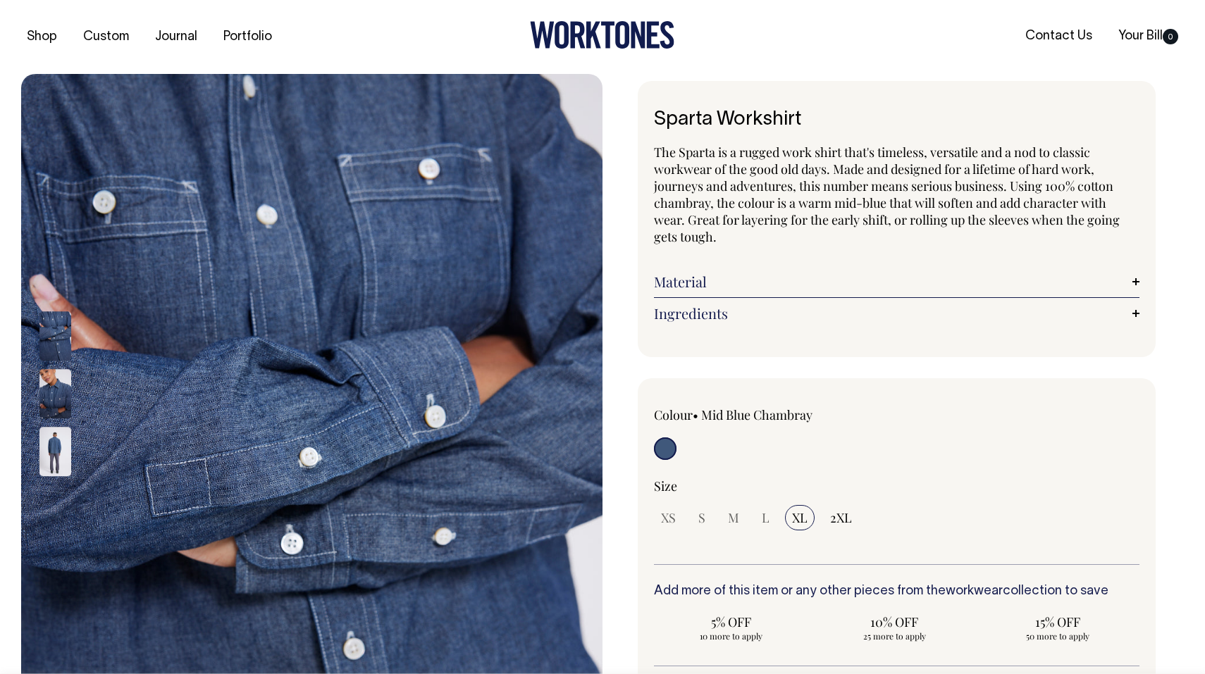
click at [54, 405] on img at bounding box center [55, 394] width 32 height 49
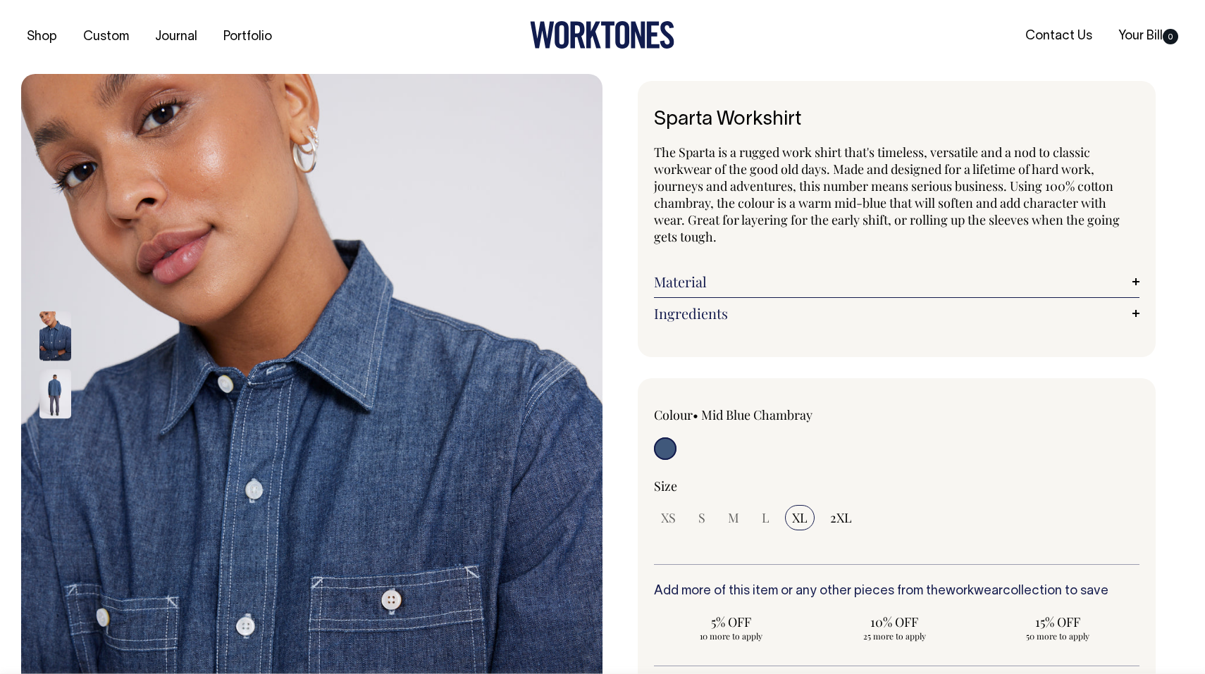
click at [56, 457] on div at bounding box center [74, 510] width 70 height 404
click at [56, 404] on img at bounding box center [55, 394] width 32 height 49
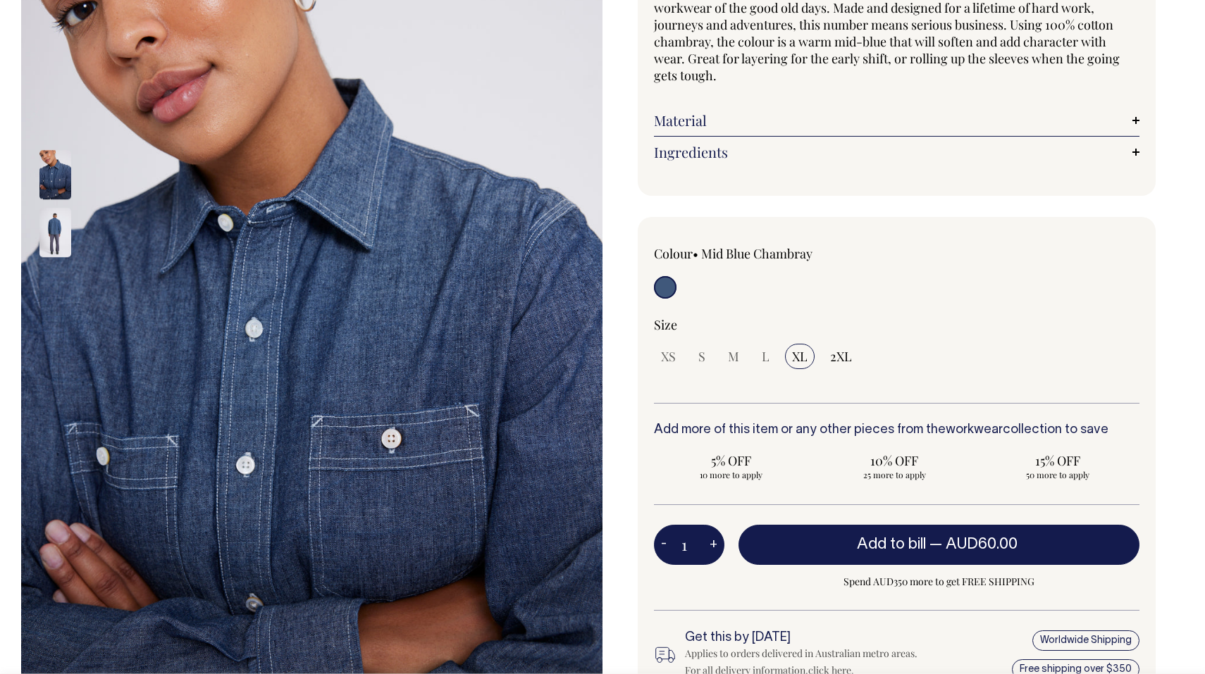
scroll to position [161, 0]
click at [47, 159] on img at bounding box center [55, 175] width 32 height 49
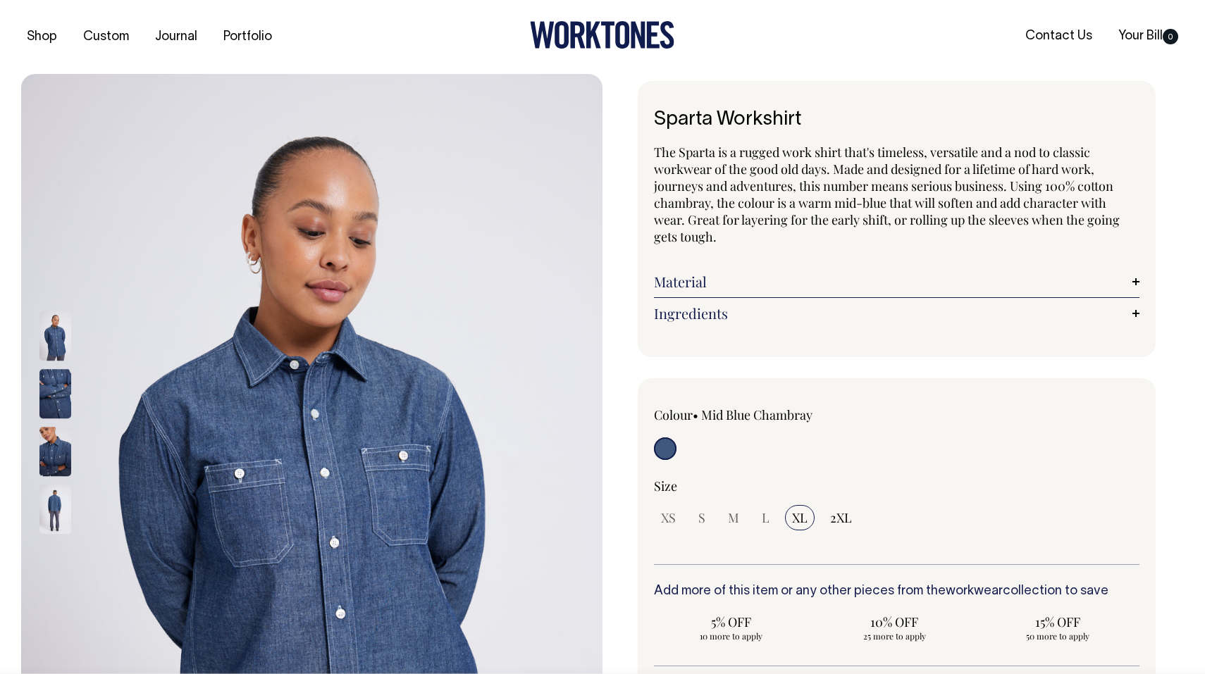
scroll to position [0, 0]
click at [54, 338] on img at bounding box center [55, 336] width 32 height 49
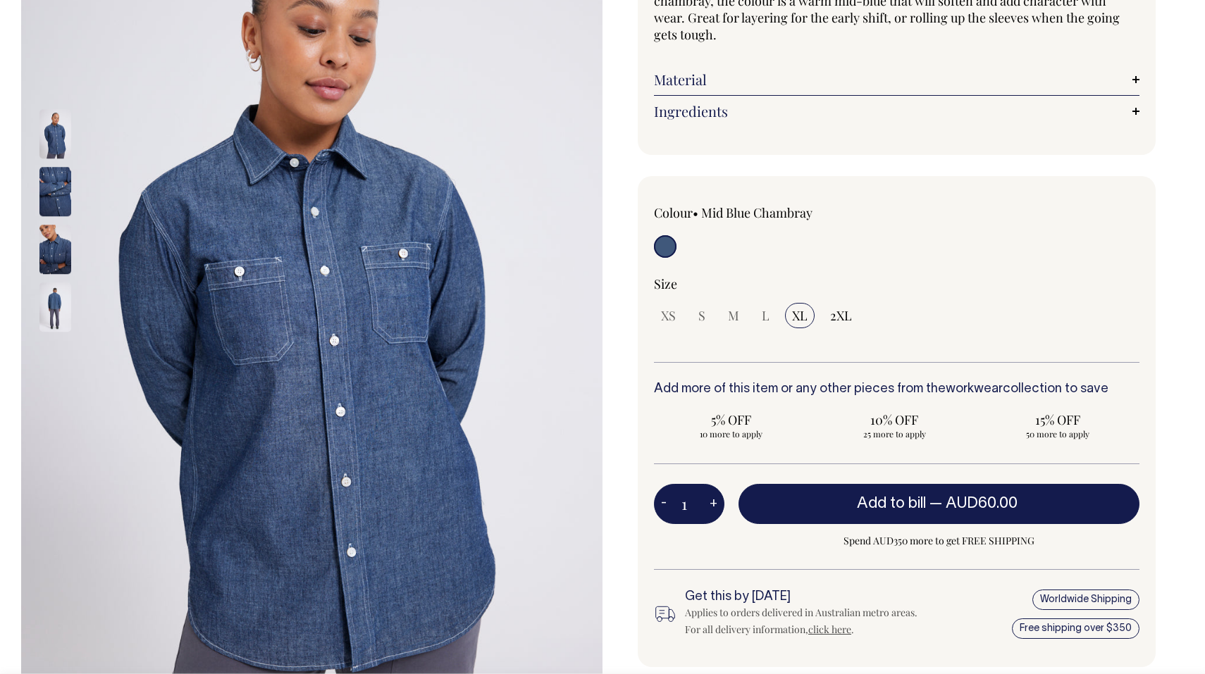
scroll to position [203, 0]
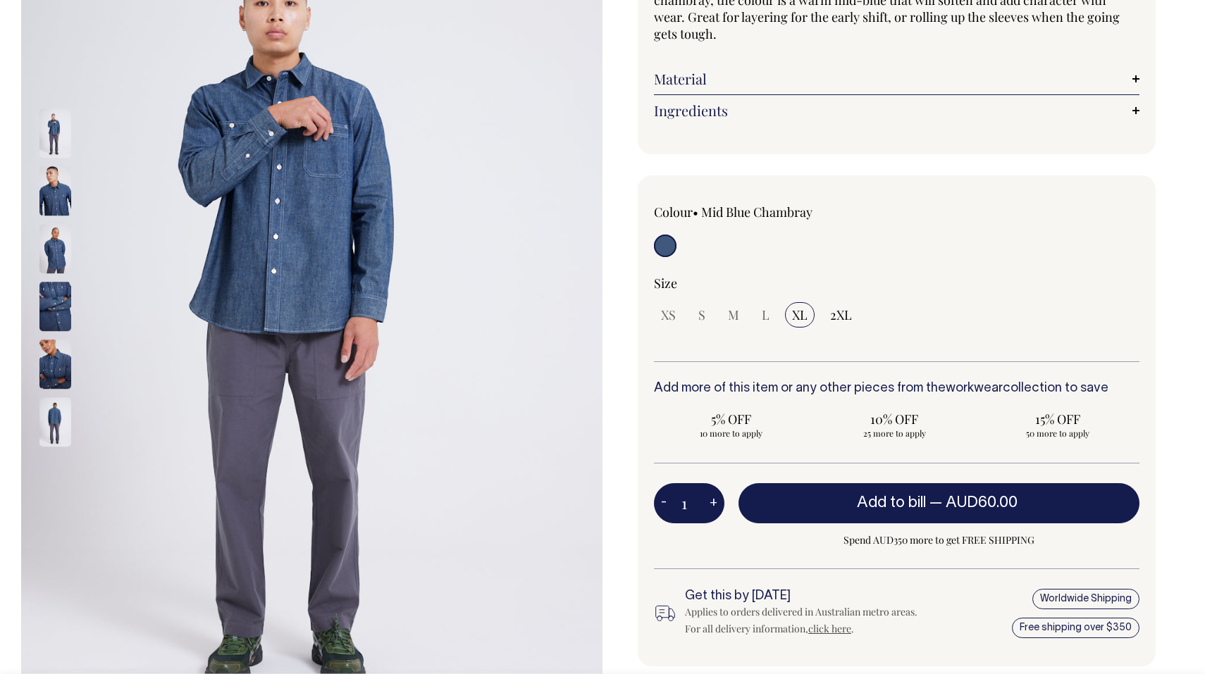
click at [57, 197] on img at bounding box center [55, 191] width 32 height 49
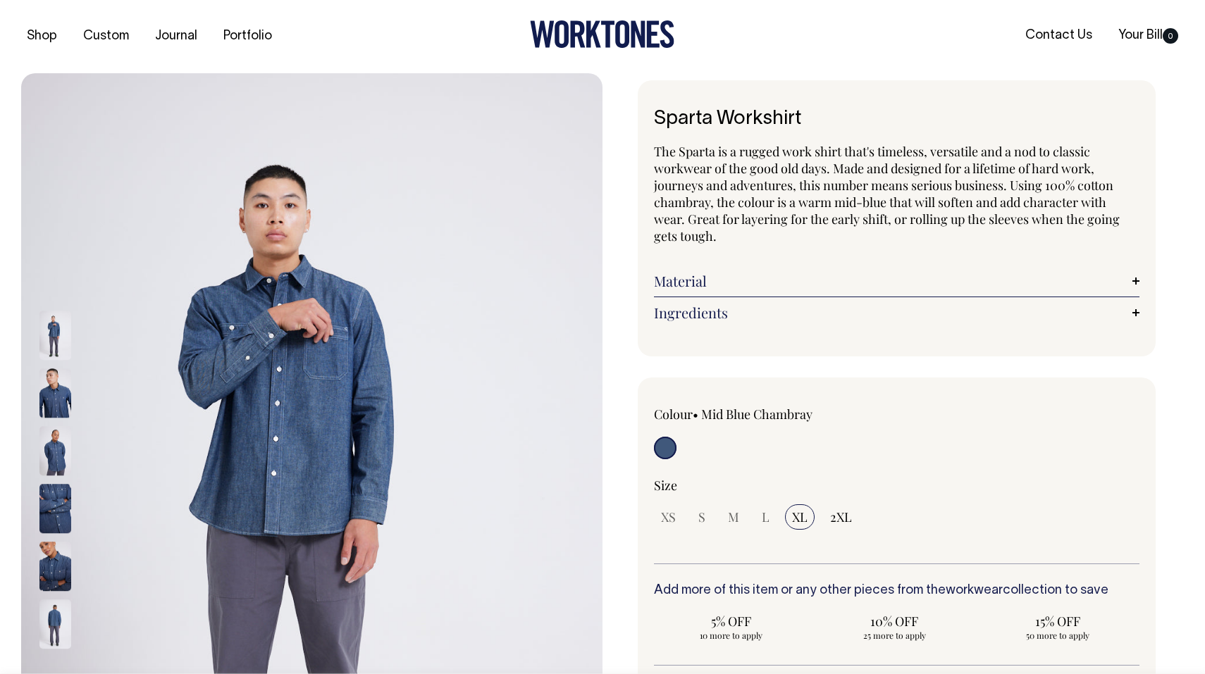
scroll to position [0, 0]
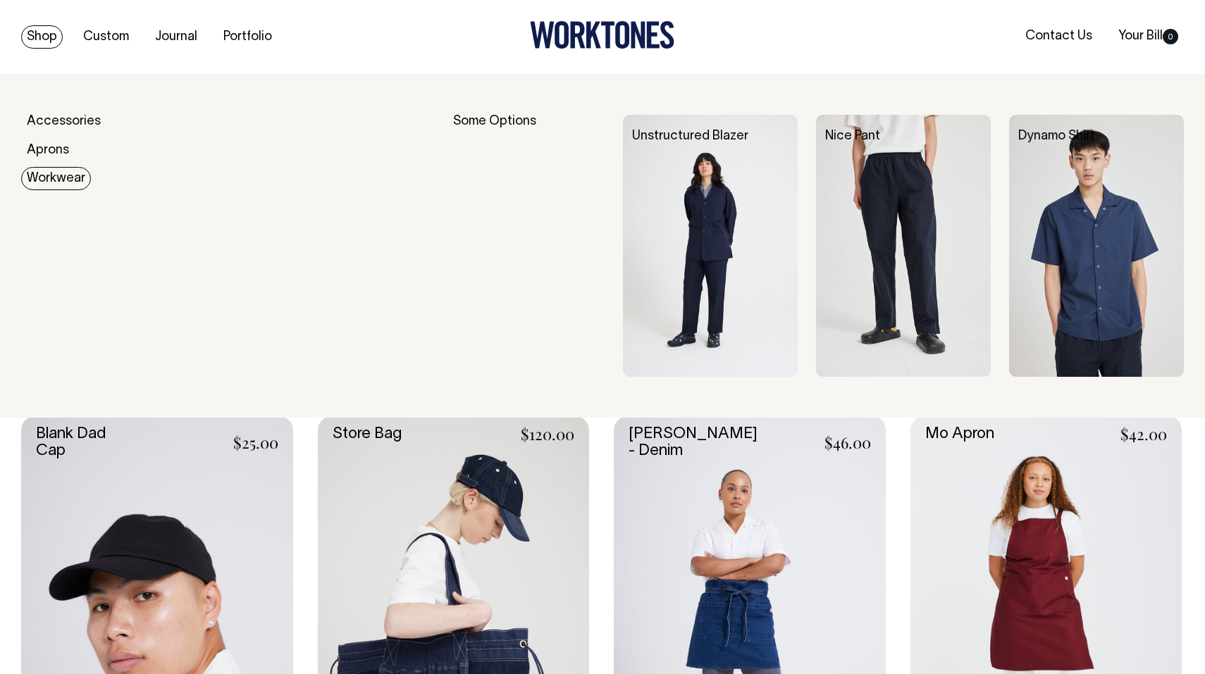
click at [56, 178] on link "Workwear" at bounding box center [56, 178] width 70 height 23
